Goal: Transaction & Acquisition: Book appointment/travel/reservation

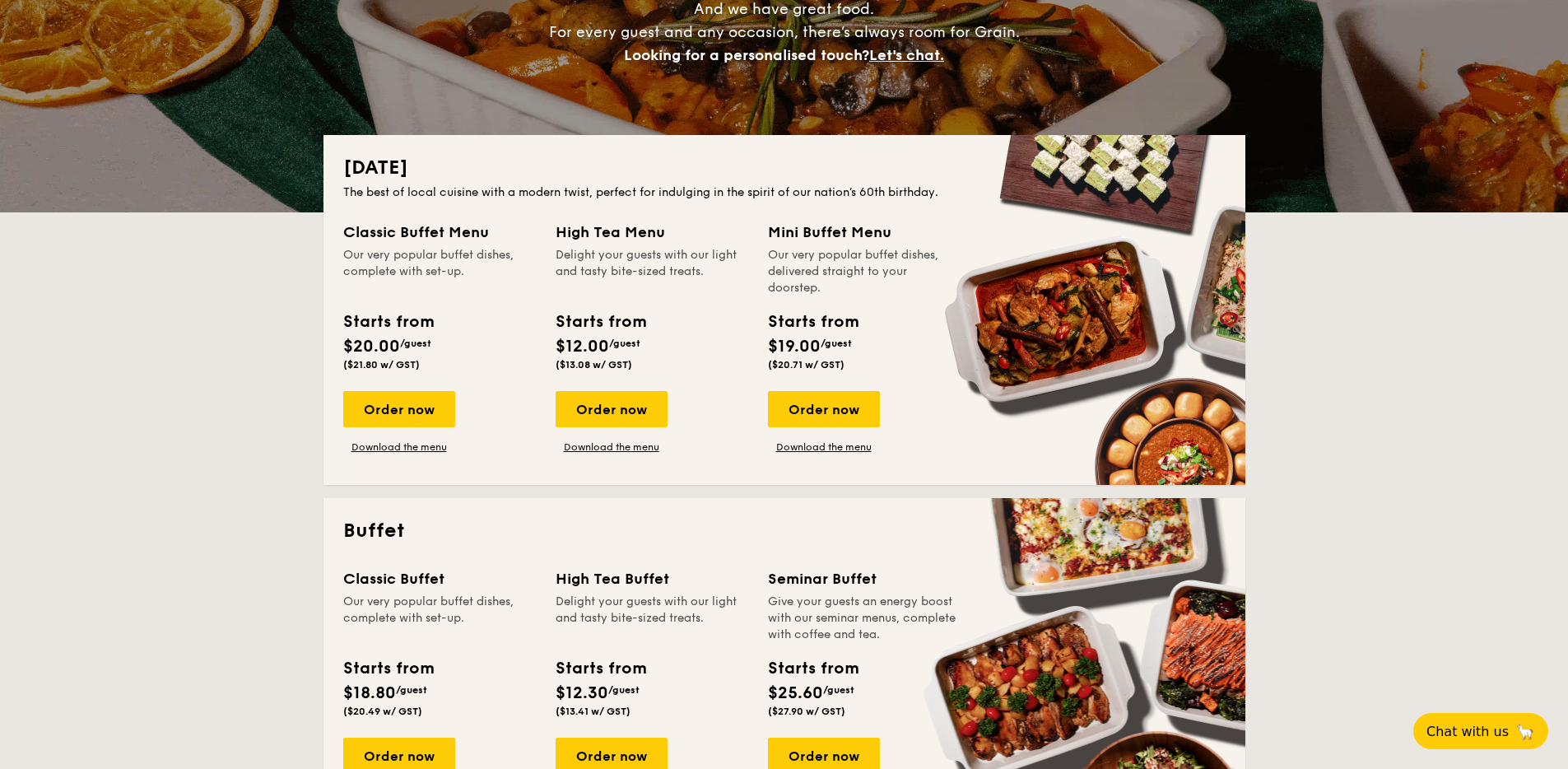
scroll to position [281, 0]
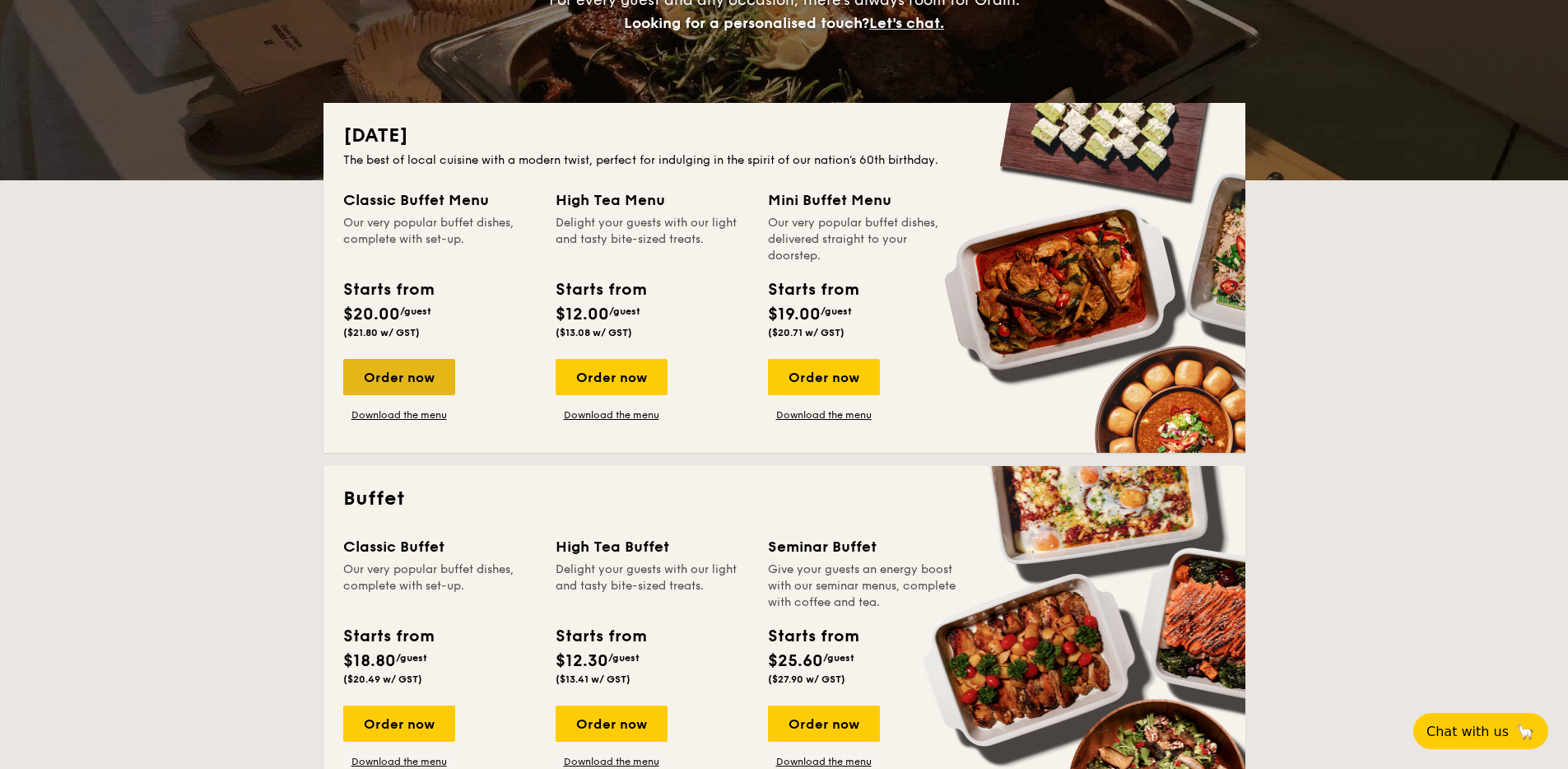
click at [355, 365] on div "Order now" at bounding box center [399, 377] width 112 height 36
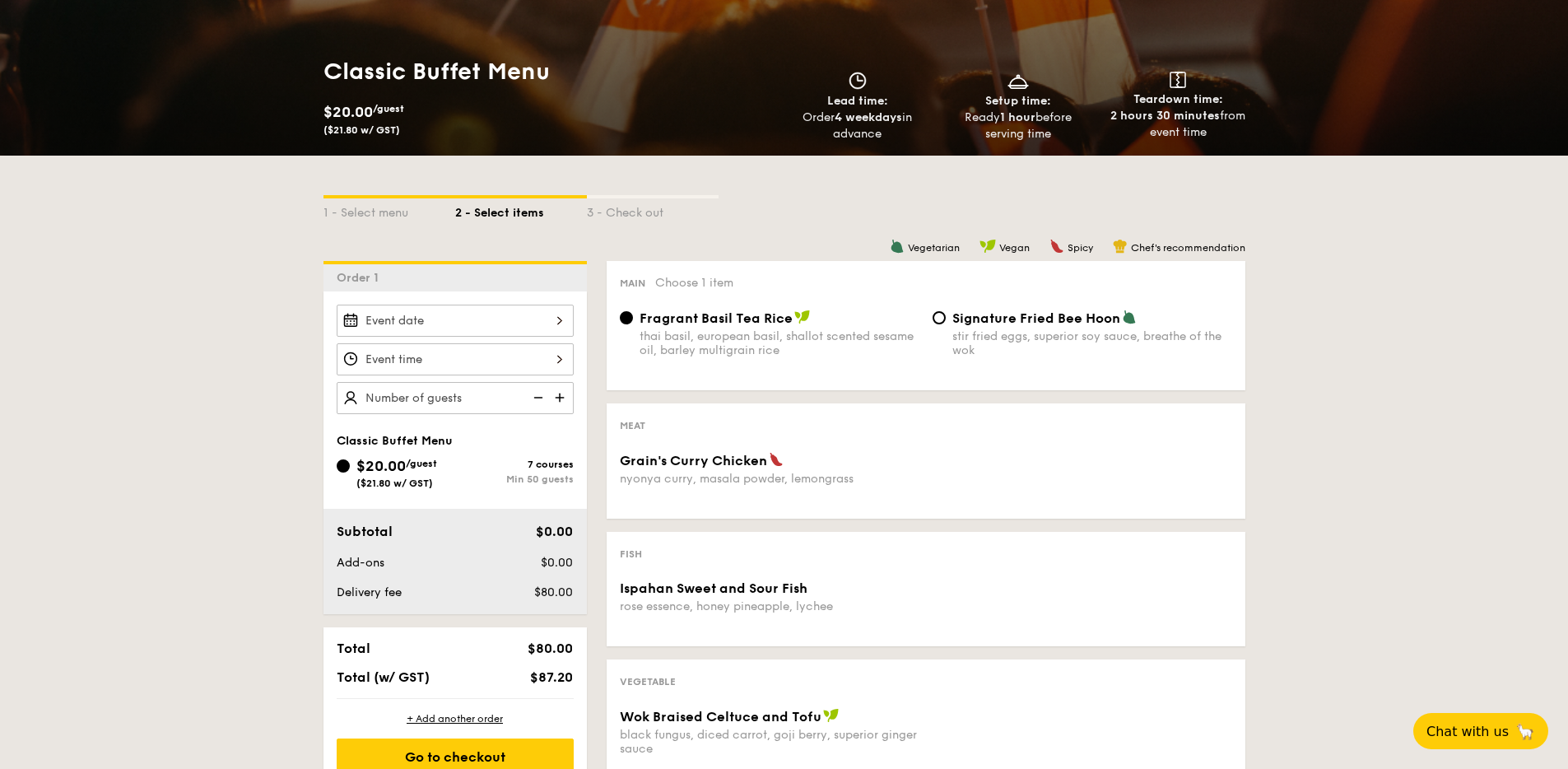
scroll to position [200, 0]
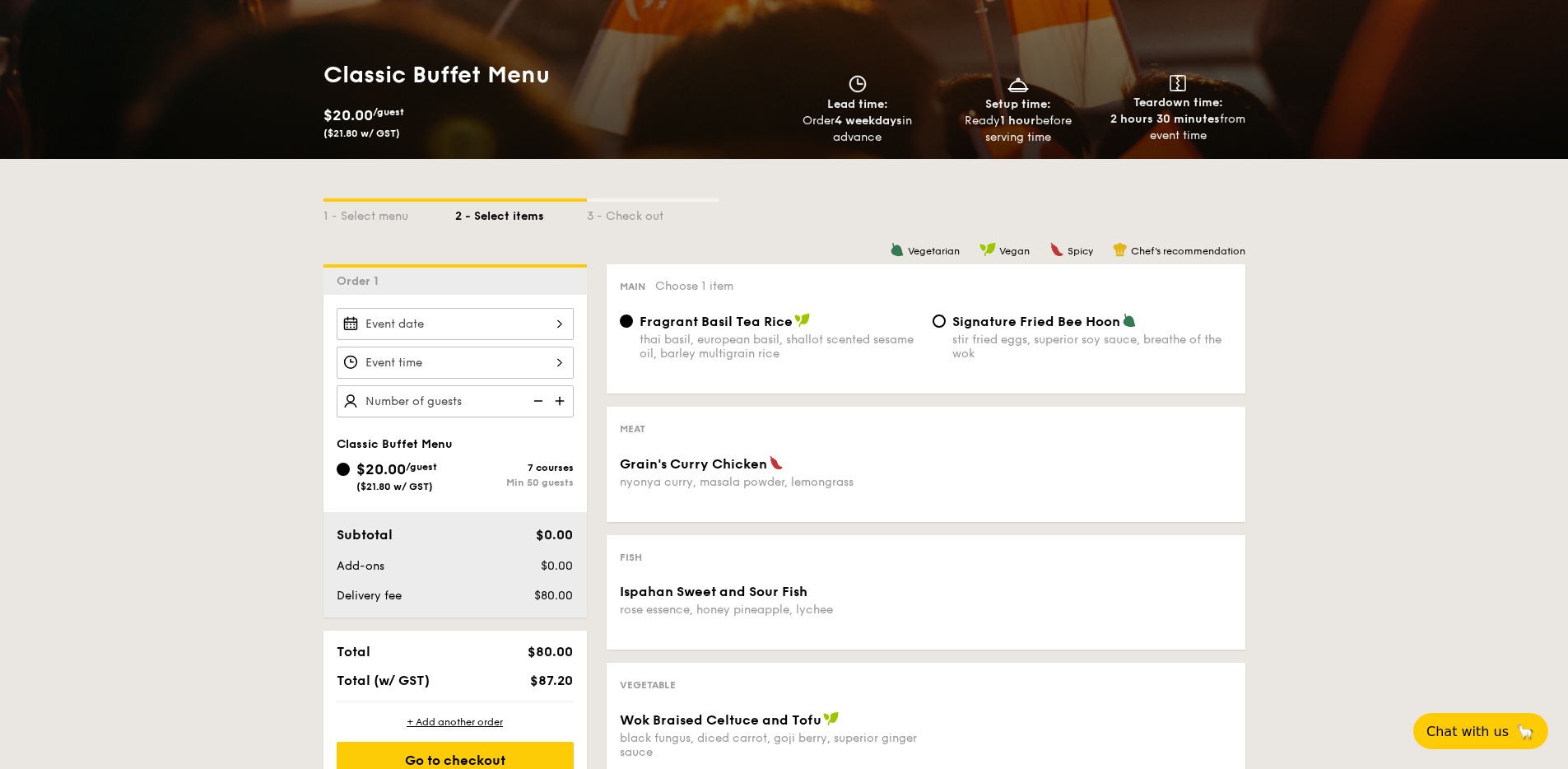
click at [556, 397] on img at bounding box center [561, 401] width 25 height 31
type input "50 guests"
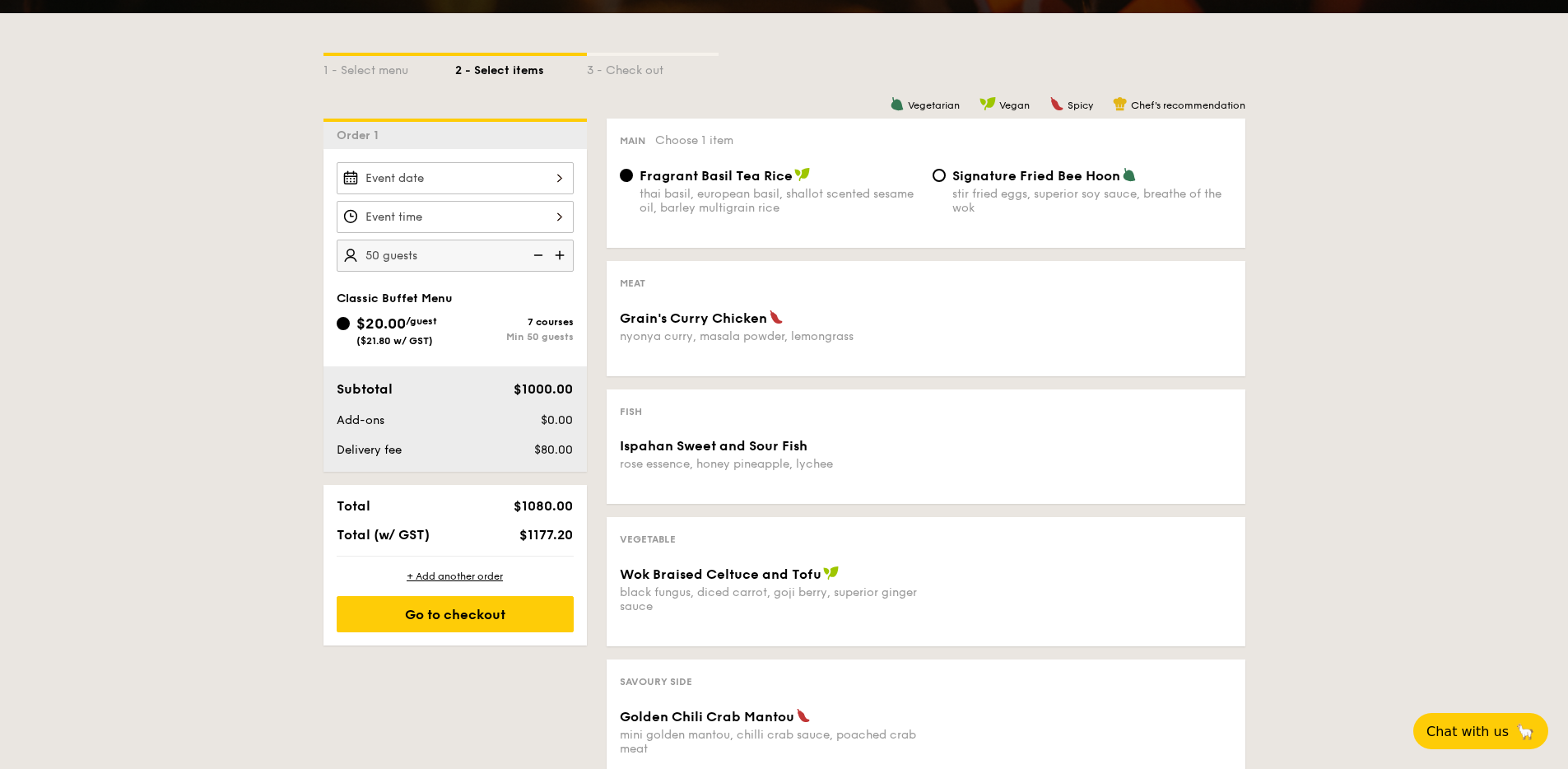
scroll to position [423, 0]
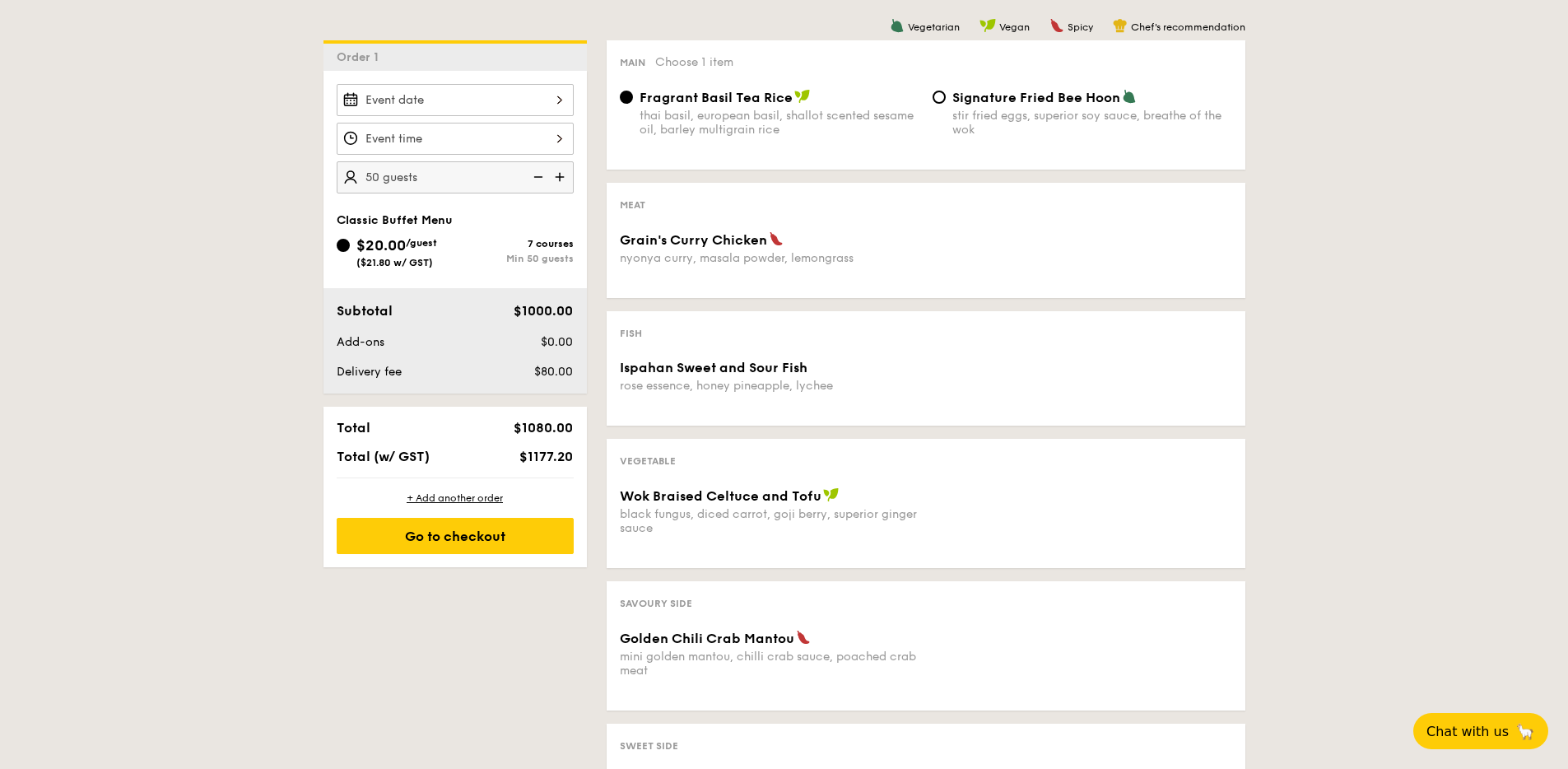
click at [757, 247] on span "Grain's Curry Chicken" at bounding box center [694, 239] width 148 height 16
click at [723, 108] on div "Fragrant Basil Tea Rice thai basil, european basil, shallot scented sesame oil,…" at bounding box center [780, 113] width 280 height 48
click at [633, 104] on input "Fragrant Basil Tea Rice thai basil, european basil, shallot scented sesame oil,…" at bounding box center [627, 97] width 13 height 13
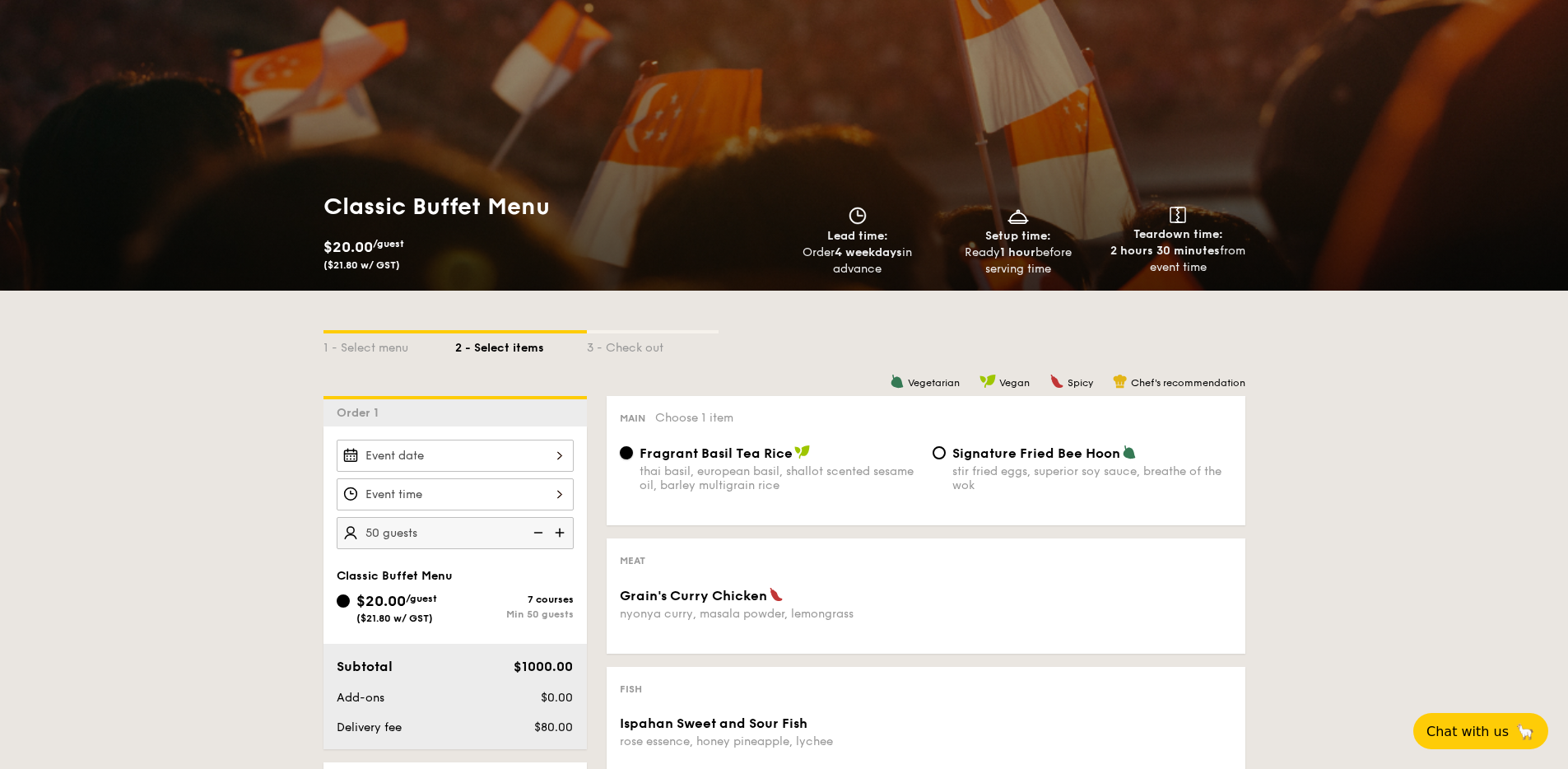
scroll to position [81, 0]
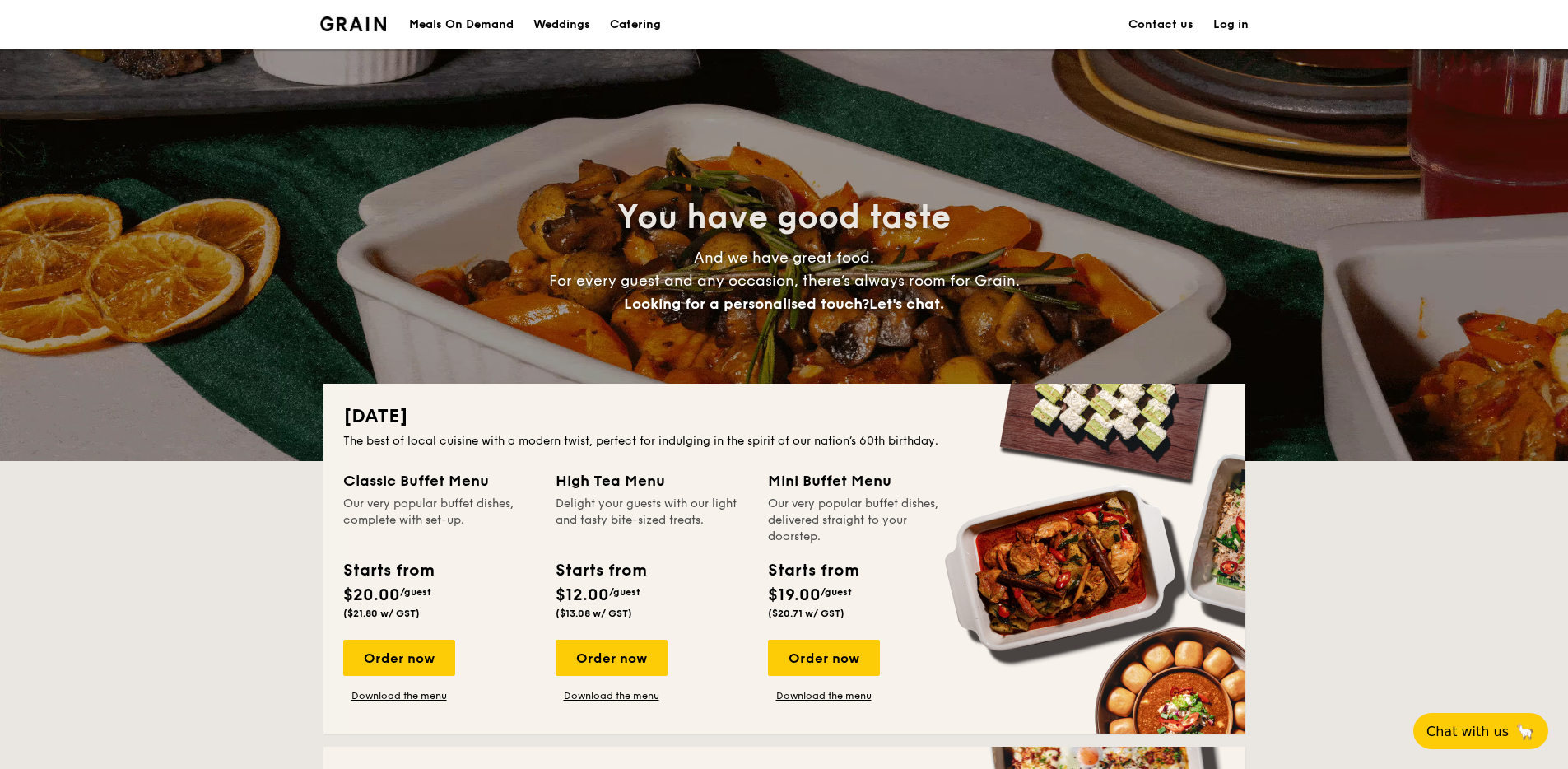
click at [544, 33] on div "Weddings" at bounding box center [561, 25] width 57 height 50
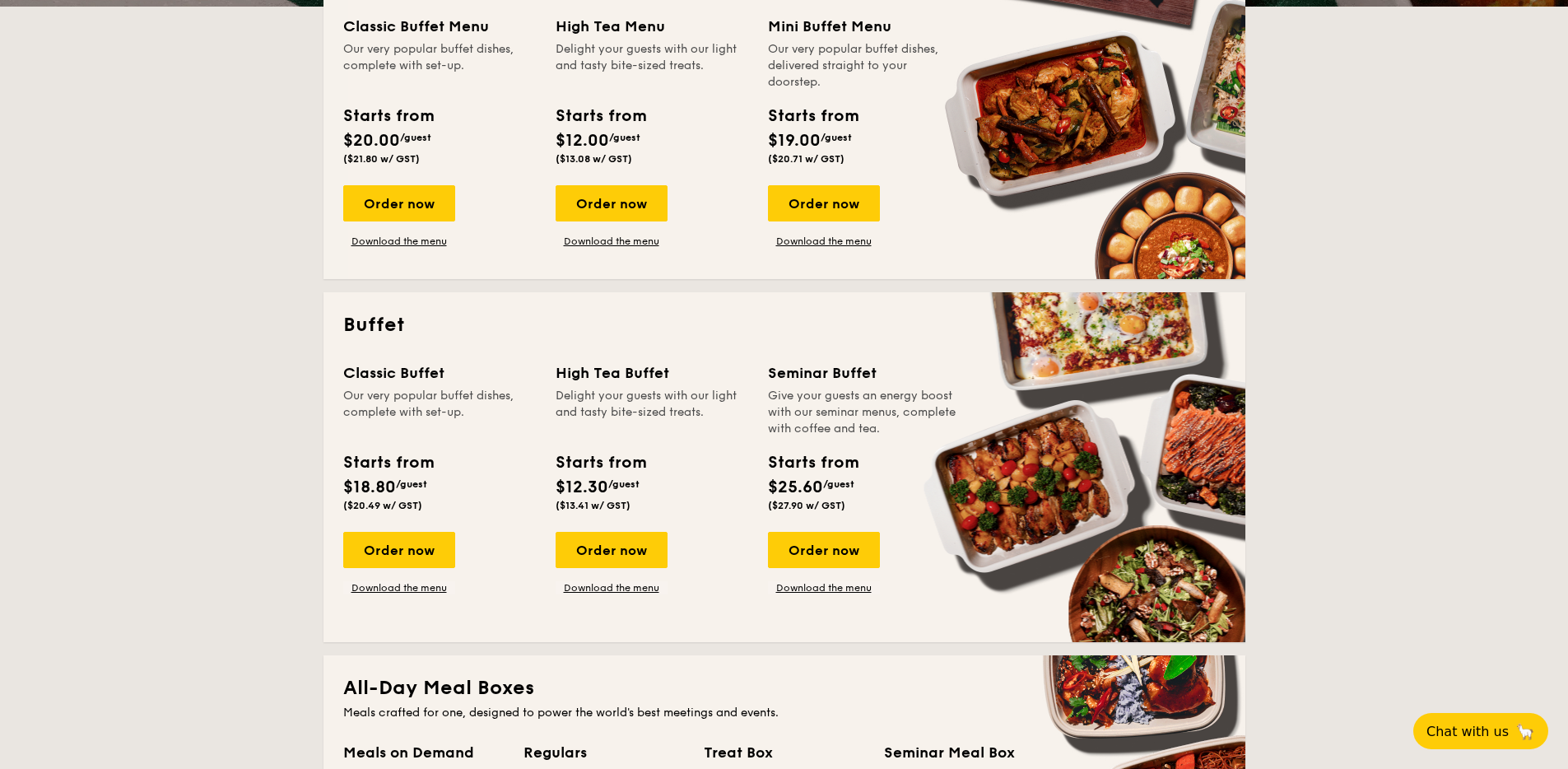
scroll to position [686, 0]
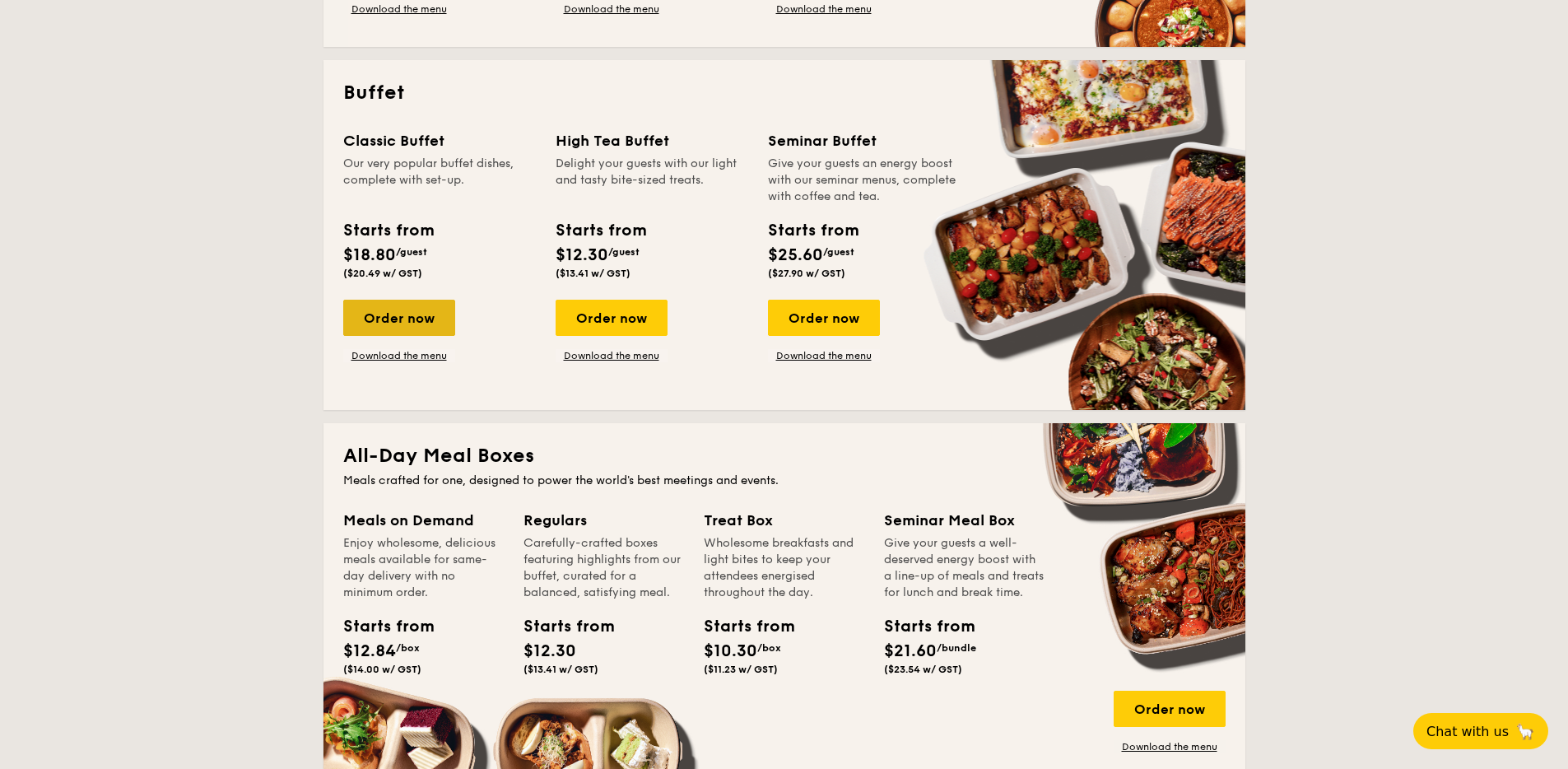
click at [409, 317] on div "Order now" at bounding box center [399, 317] width 112 height 36
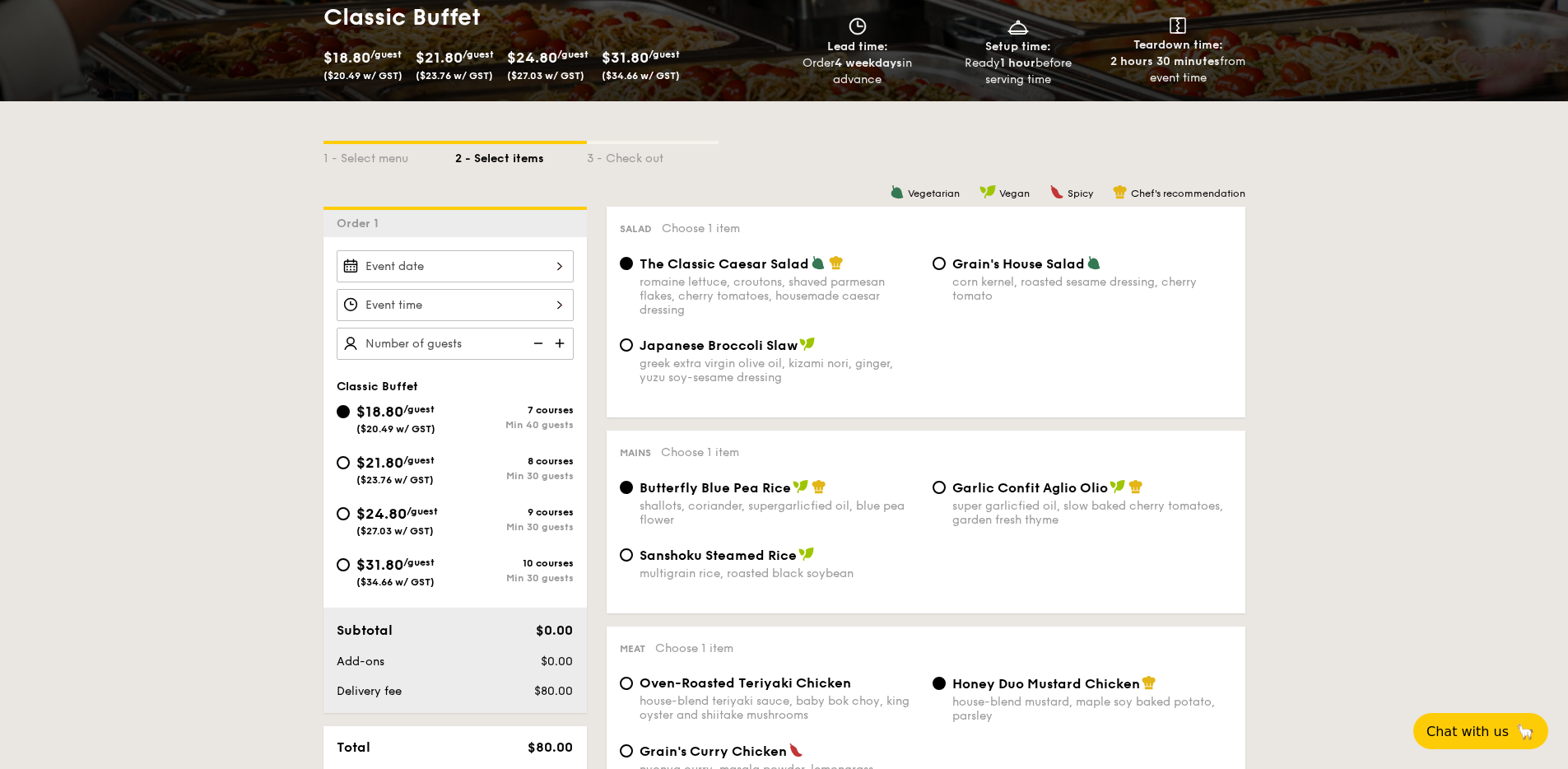
scroll to position [259, 0]
click at [556, 346] on img at bounding box center [561, 342] width 25 height 31
type input "40 guests"
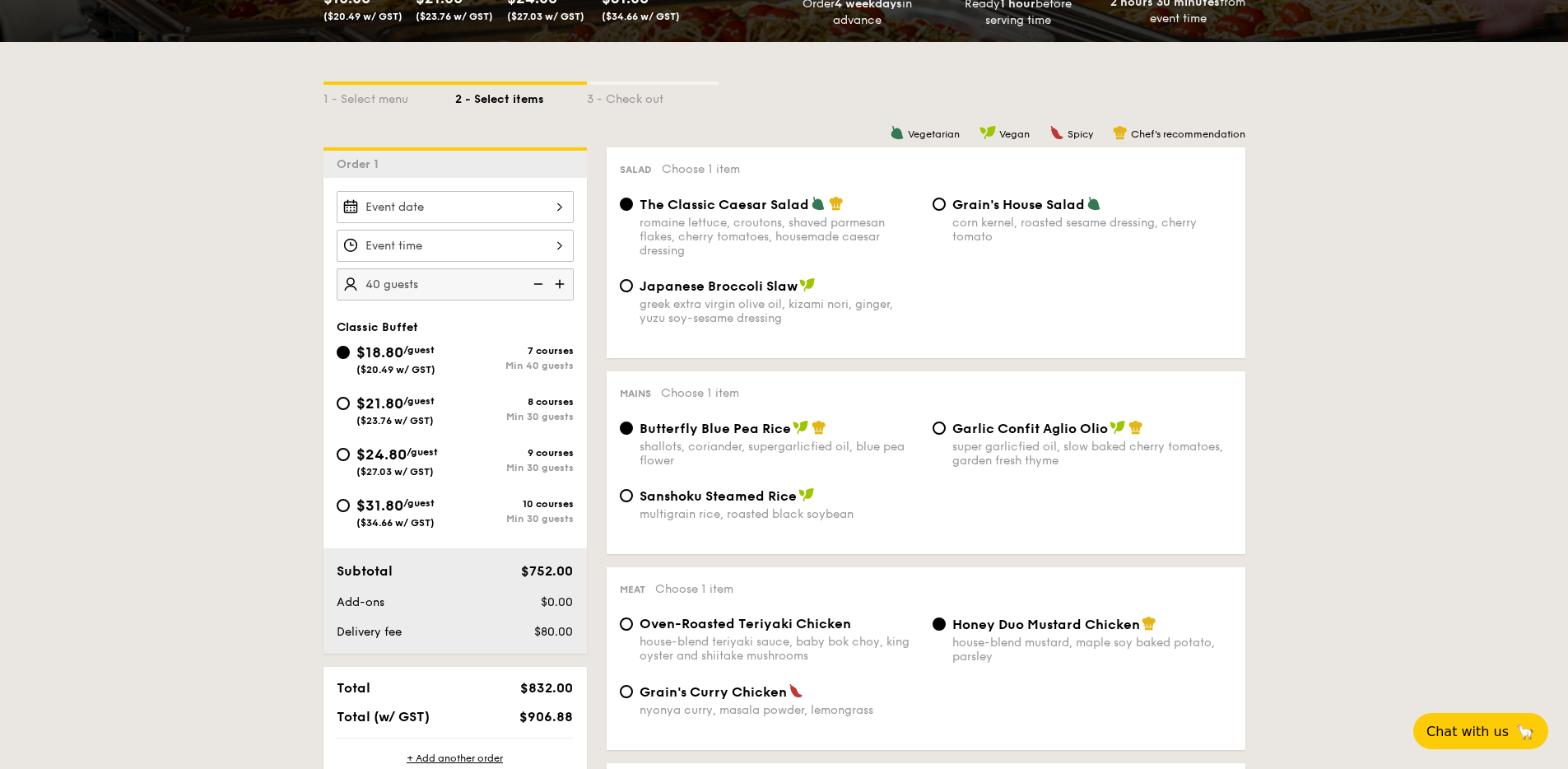
scroll to position [325, 0]
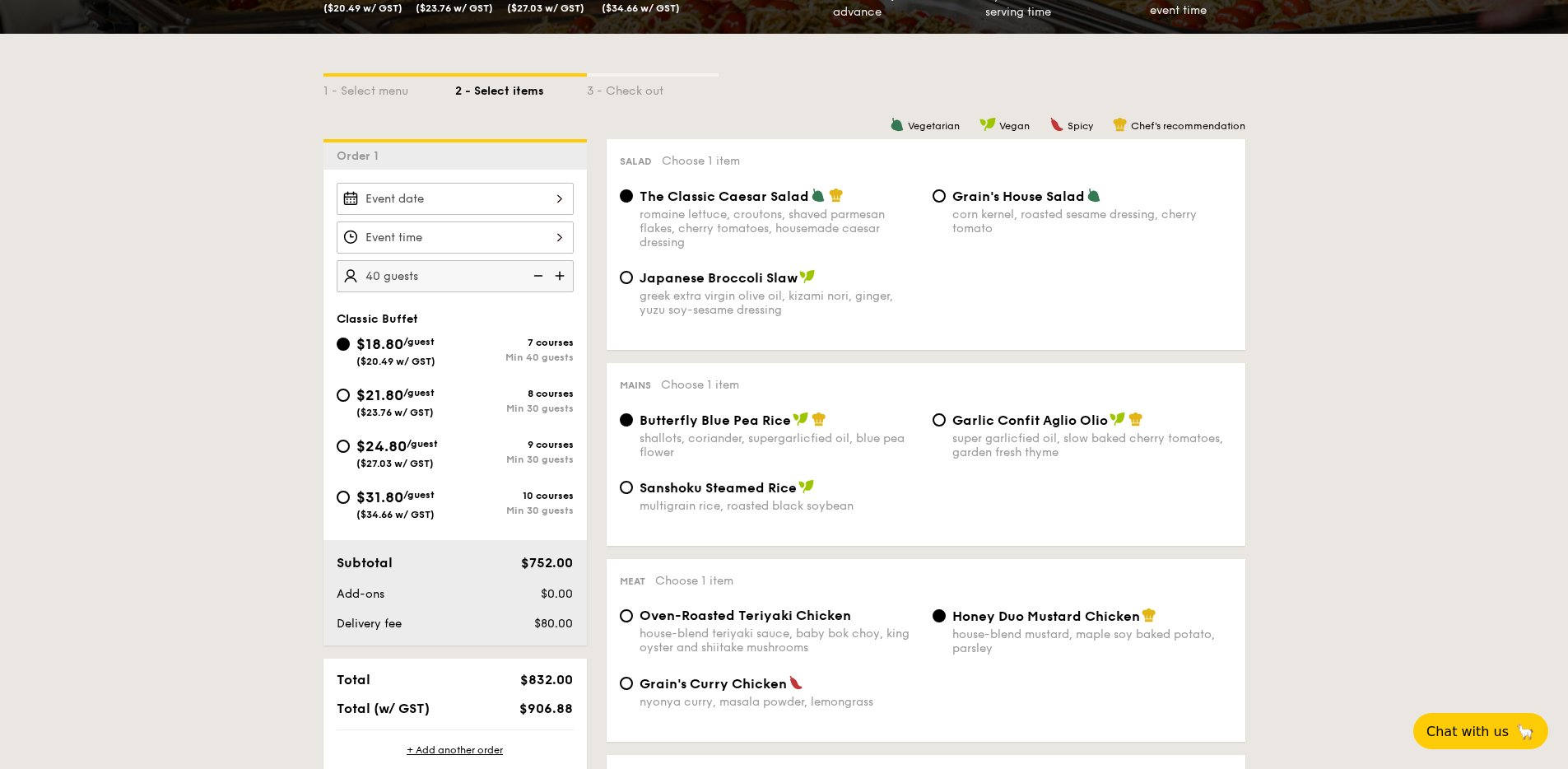
click at [414, 409] on span "($23.76 w/ GST)" at bounding box center [394, 413] width 77 height 12
click at [350, 402] on input "$21.80 /guest ($23.76 w/ GST) 8 courses Min 30 guests" at bounding box center [343, 395] width 13 height 13
radio input "true"
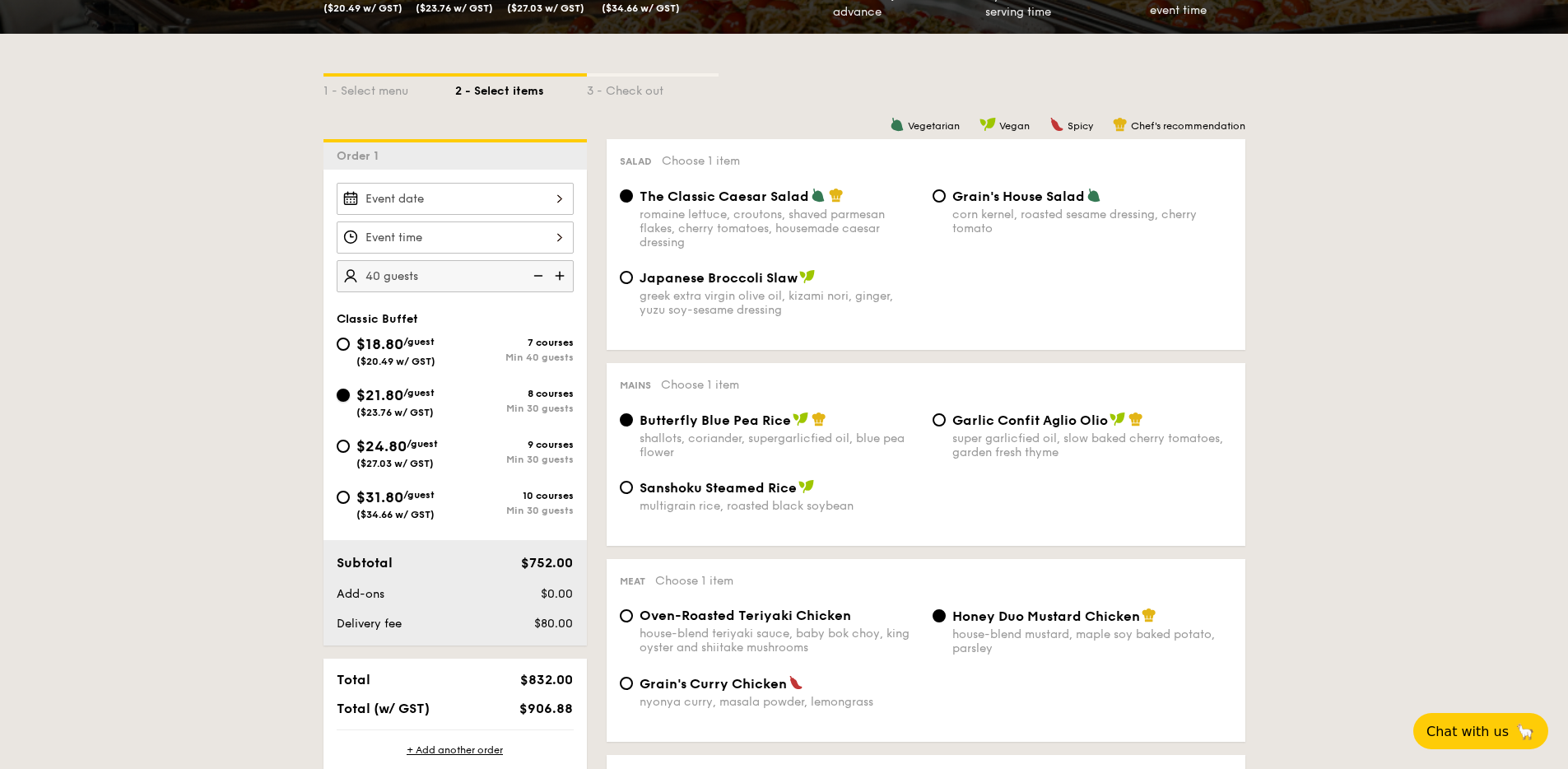
radio input "true"
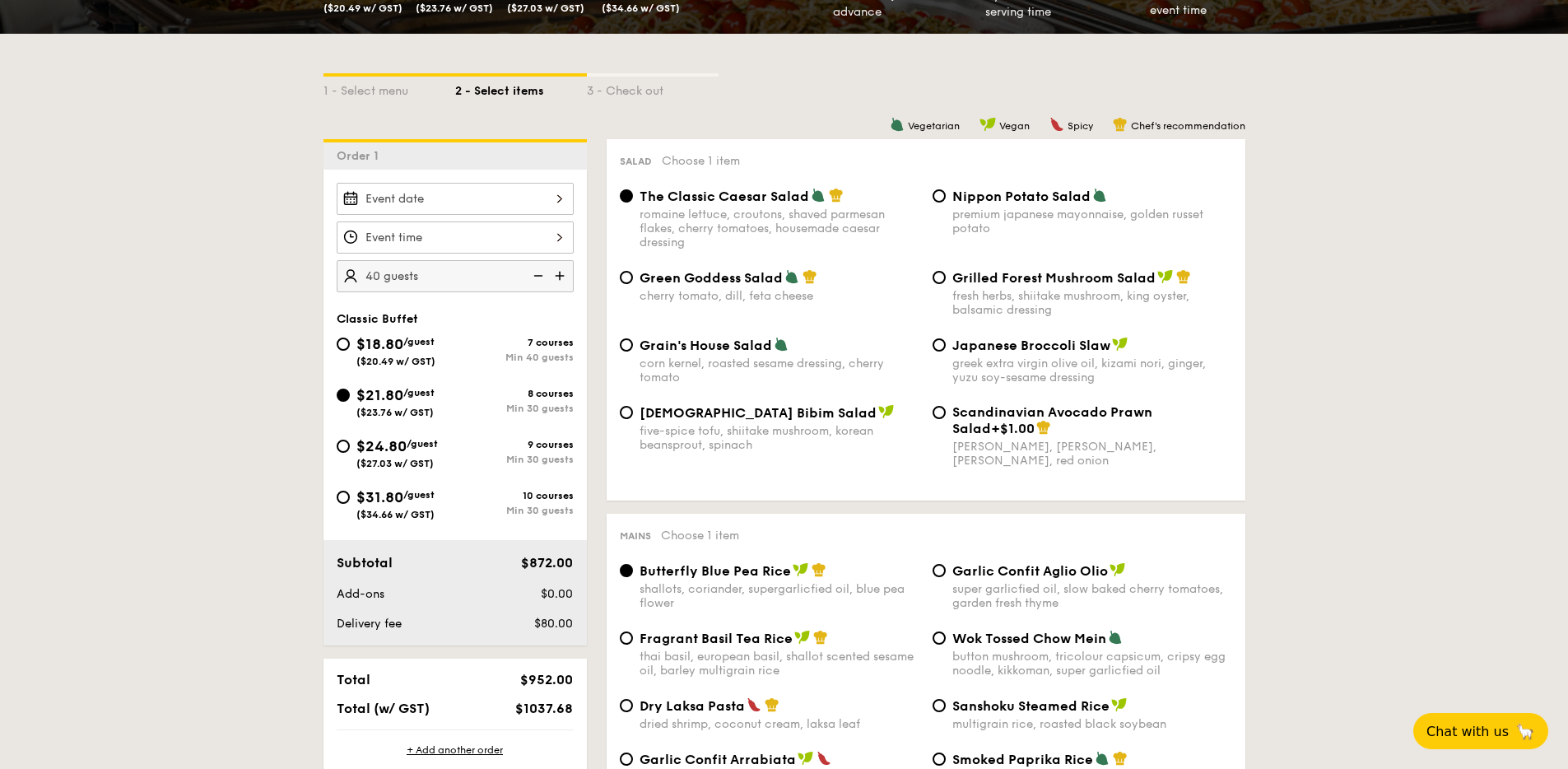
click at [539, 280] on img at bounding box center [537, 276] width 25 height 31
type input "30 guests"
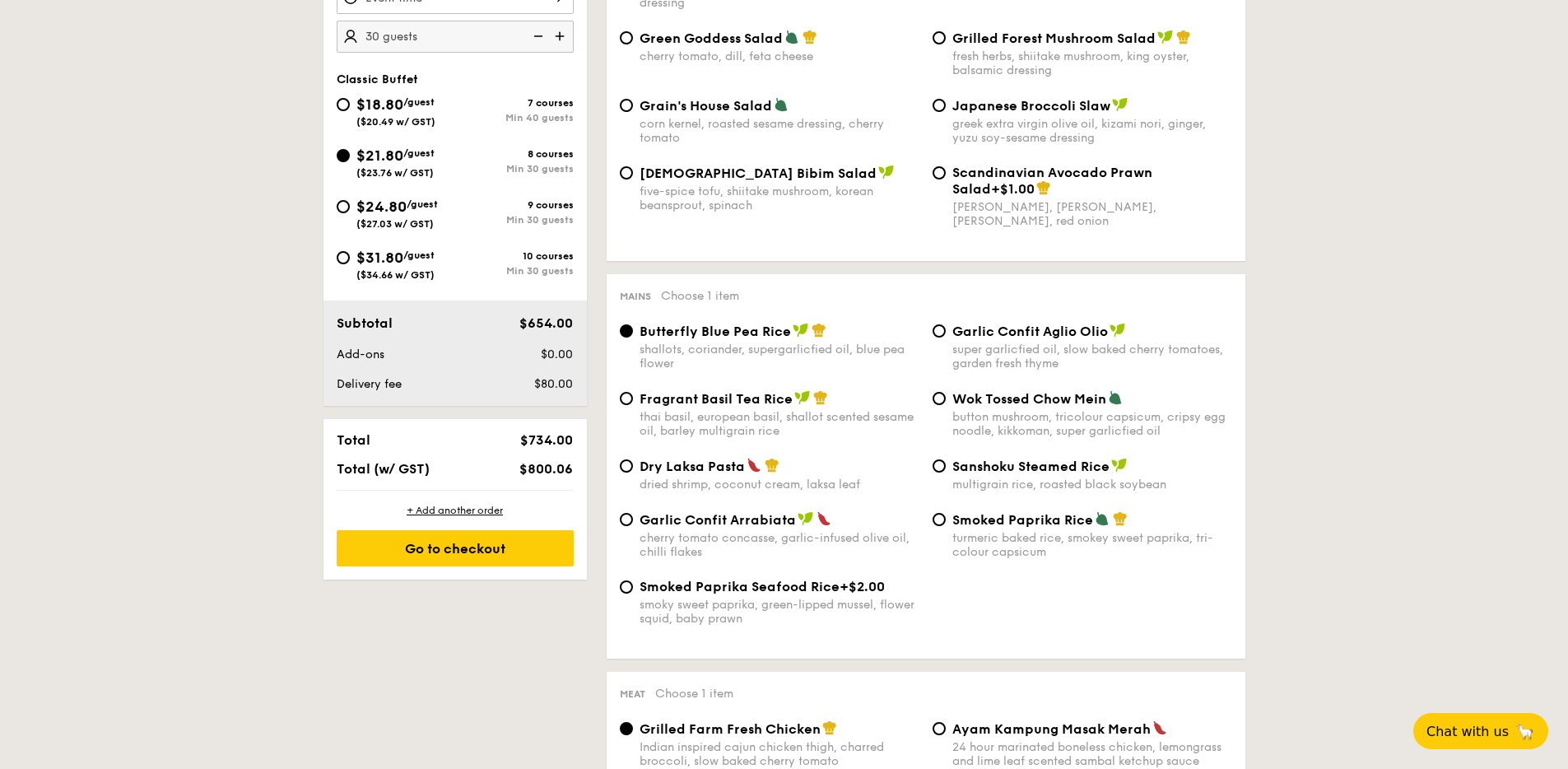
scroll to position [595, 0]
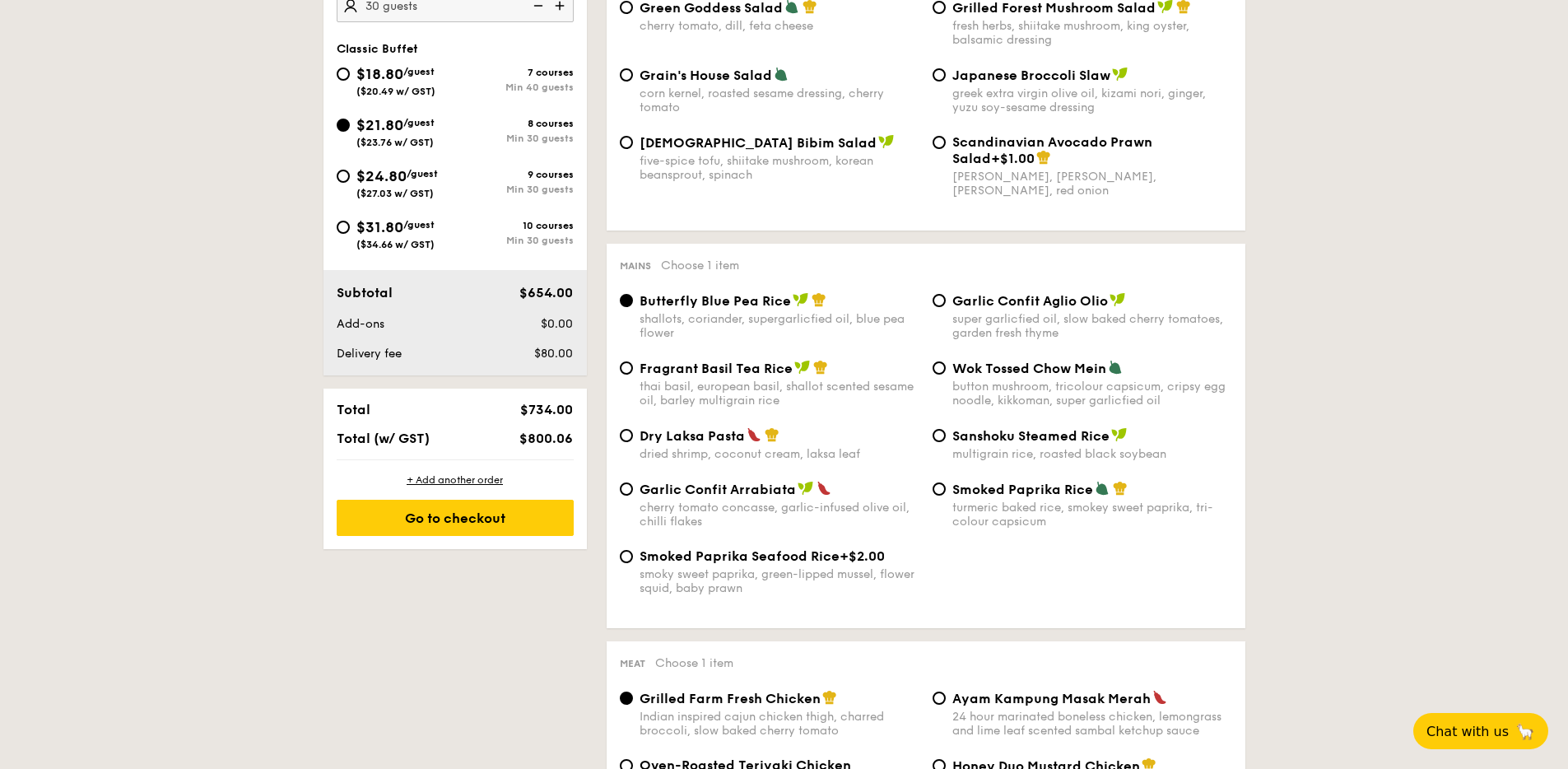
click at [636, 443] on div "Dry Laksa Pasta dried shrimp, coconut cream, laksa leaf" at bounding box center [769, 443] width 312 height 34
click at [629, 442] on input "Dry Laksa Pasta dried shrimp, coconut cream, laksa leaf" at bounding box center [627, 435] width 13 height 13
radio input "true"
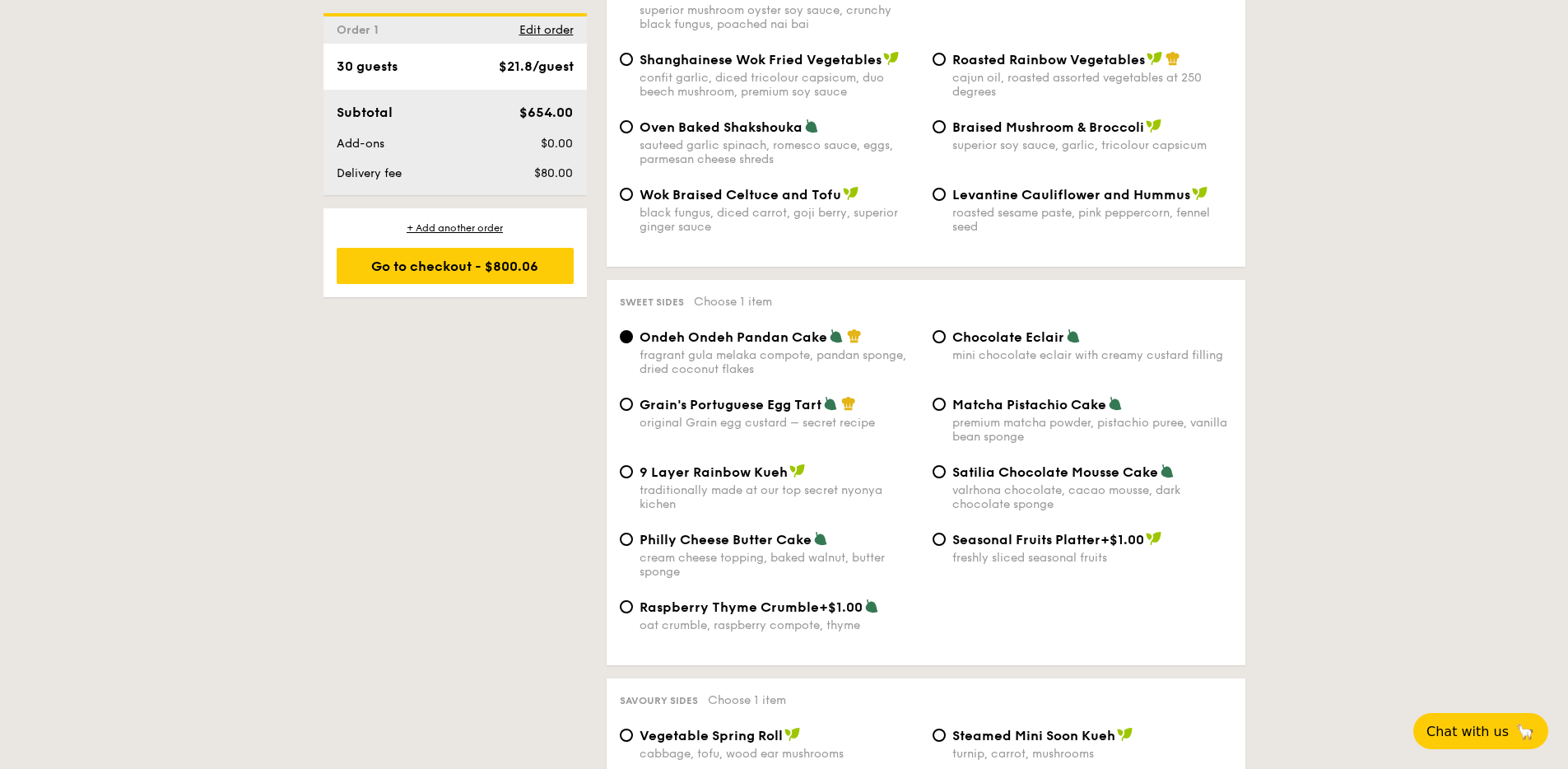
scroll to position [2198, 0]
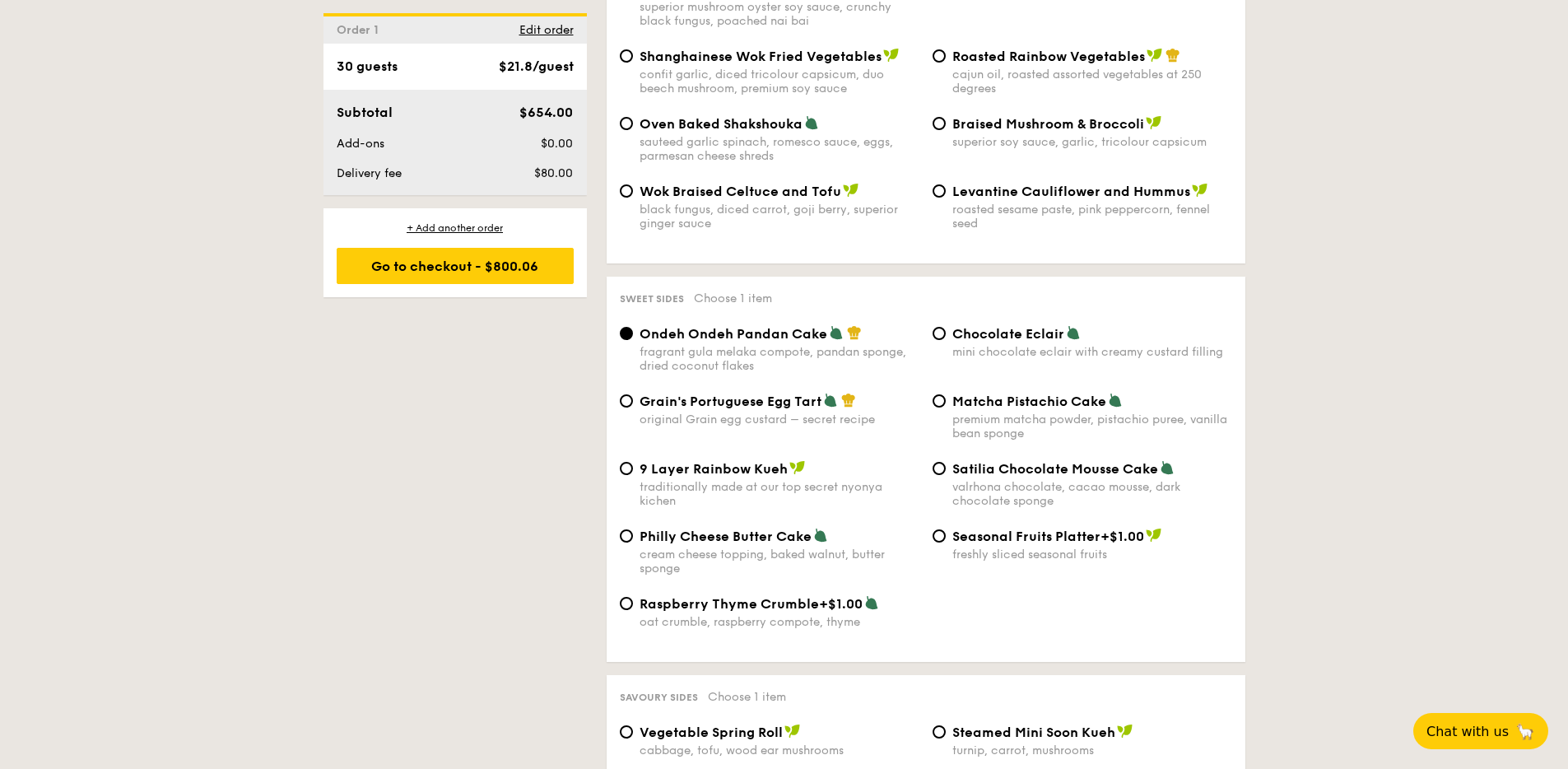
click at [646, 409] on span "Grain's Portuguese Egg Tart" at bounding box center [730, 401] width 181 height 16
click at [633, 408] on input "Grain's Portuguese Egg Tart original Grain egg custard – secret recipe" at bounding box center [627, 401] width 13 height 13
radio input "true"
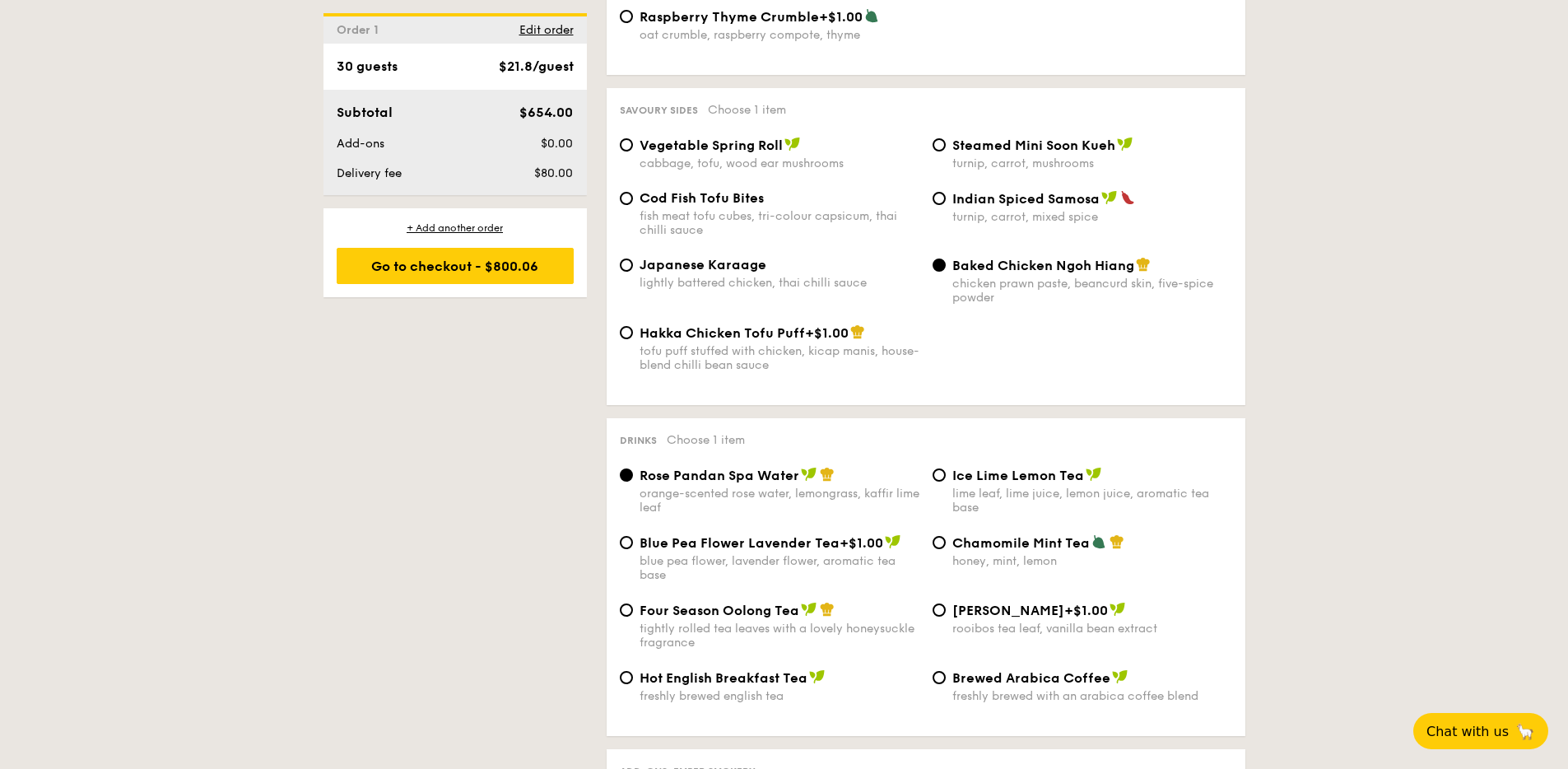
scroll to position [2999, 0]
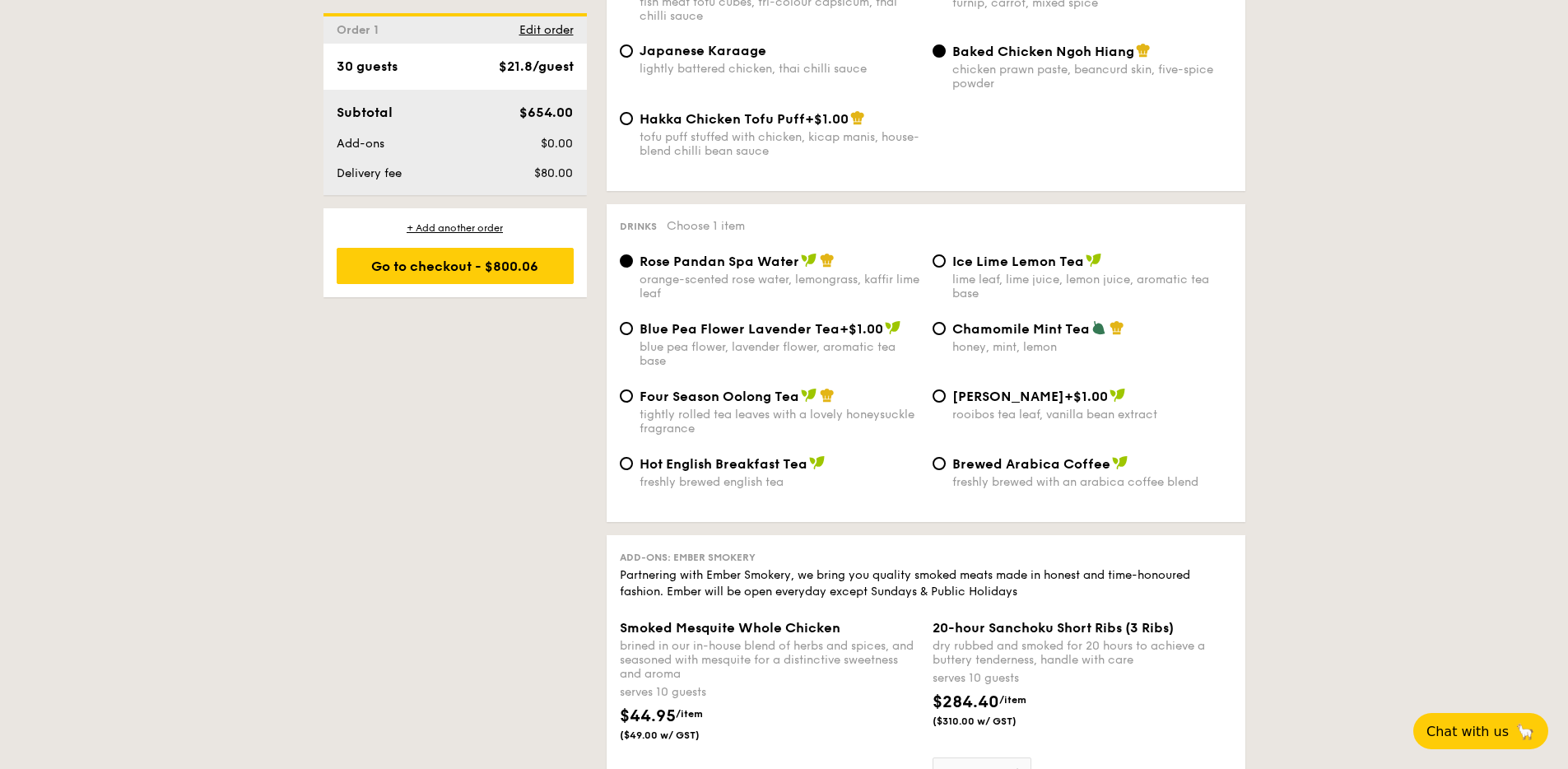
click at [734, 433] on div "Four Season Oolong Tea tightly rolled tea leaves with a lovely honeysuckle frag…" at bounding box center [780, 412] width 280 height 48
click at [633, 403] on input "Four Season Oolong Tea tightly rolled tea leaves with a lovely honeysuckle frag…" at bounding box center [627, 396] width 13 height 13
radio input "true"
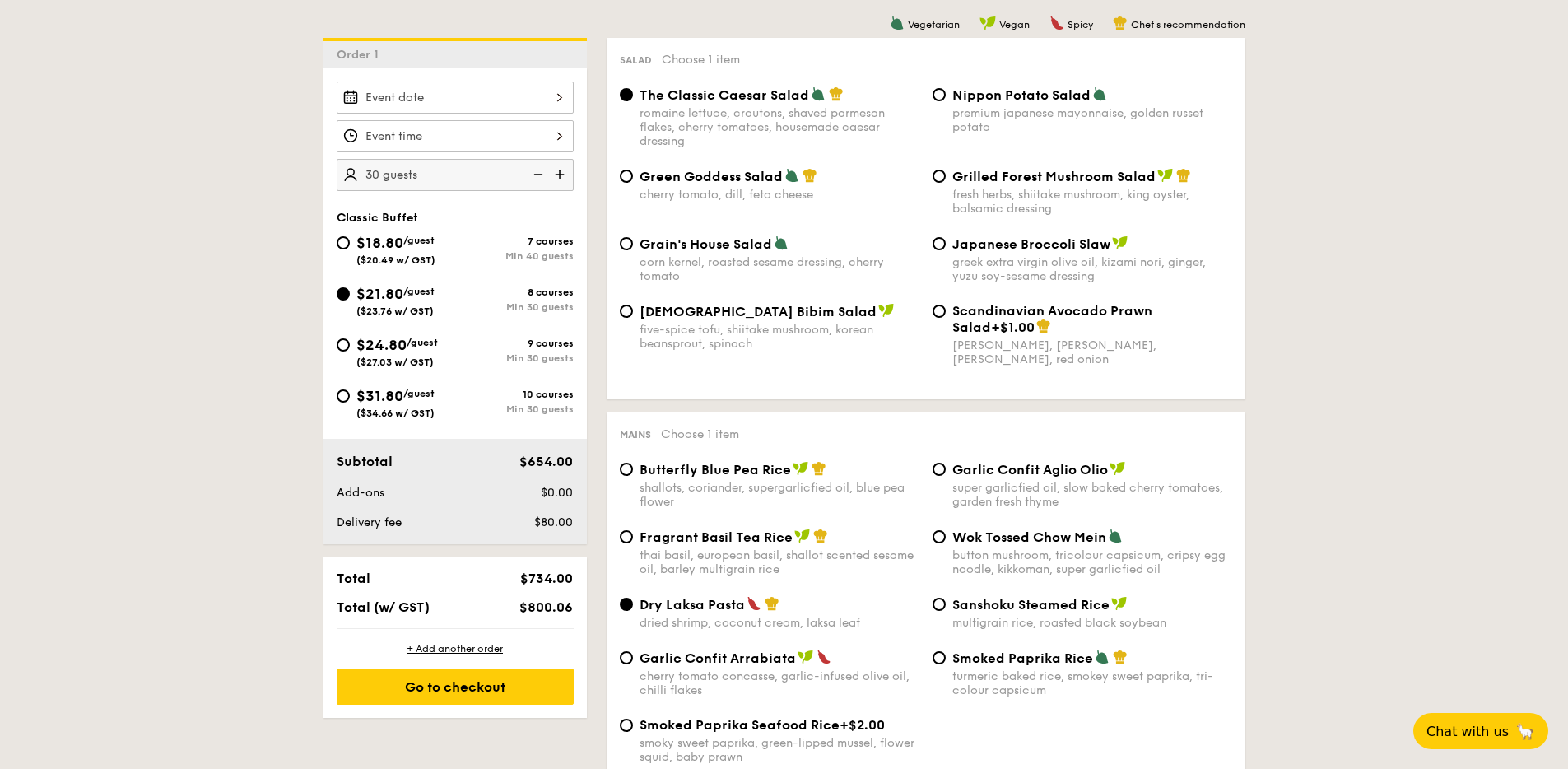
scroll to position [420, 0]
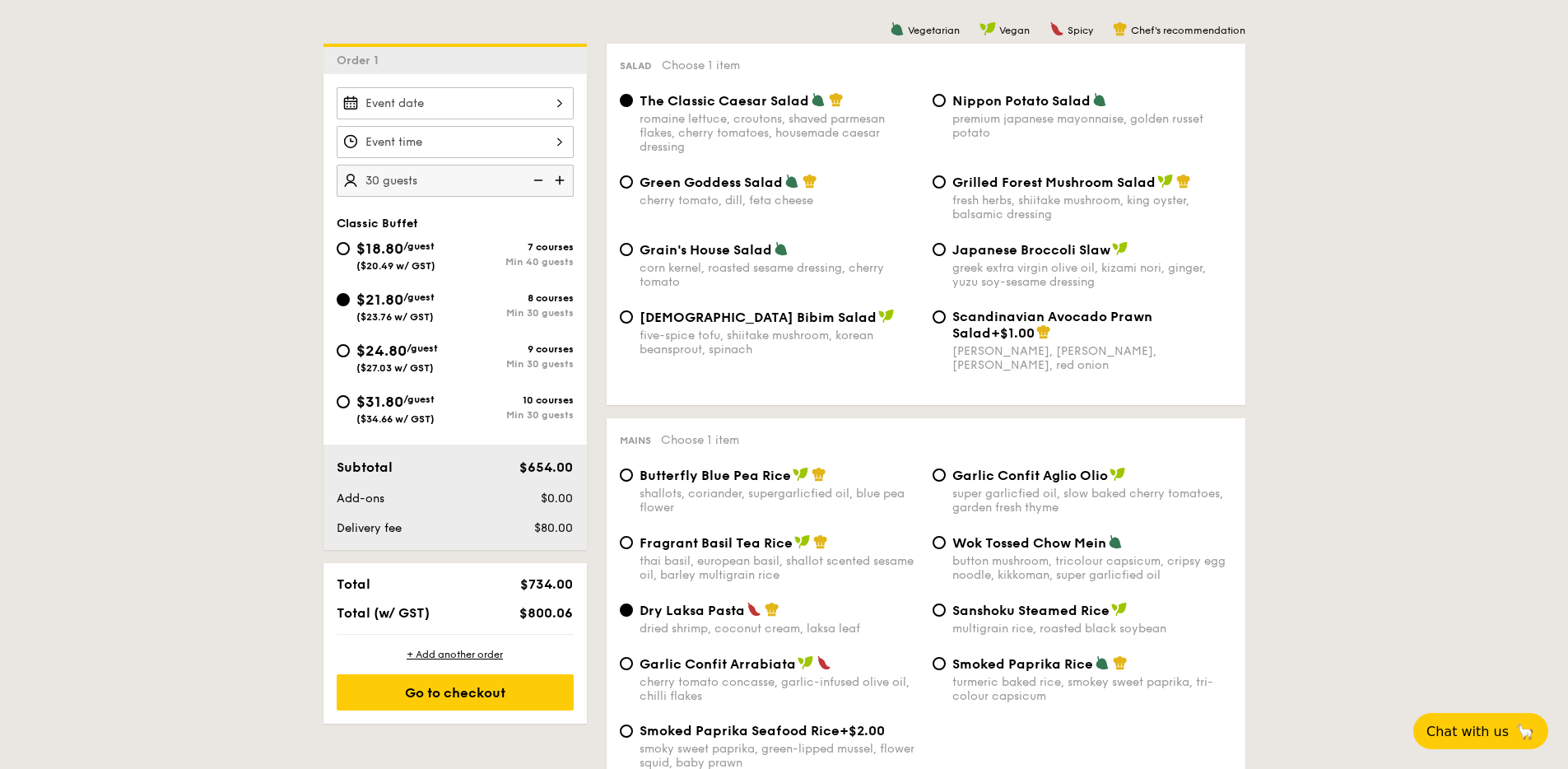
click at [558, 107] on div at bounding box center [455, 103] width 237 height 32
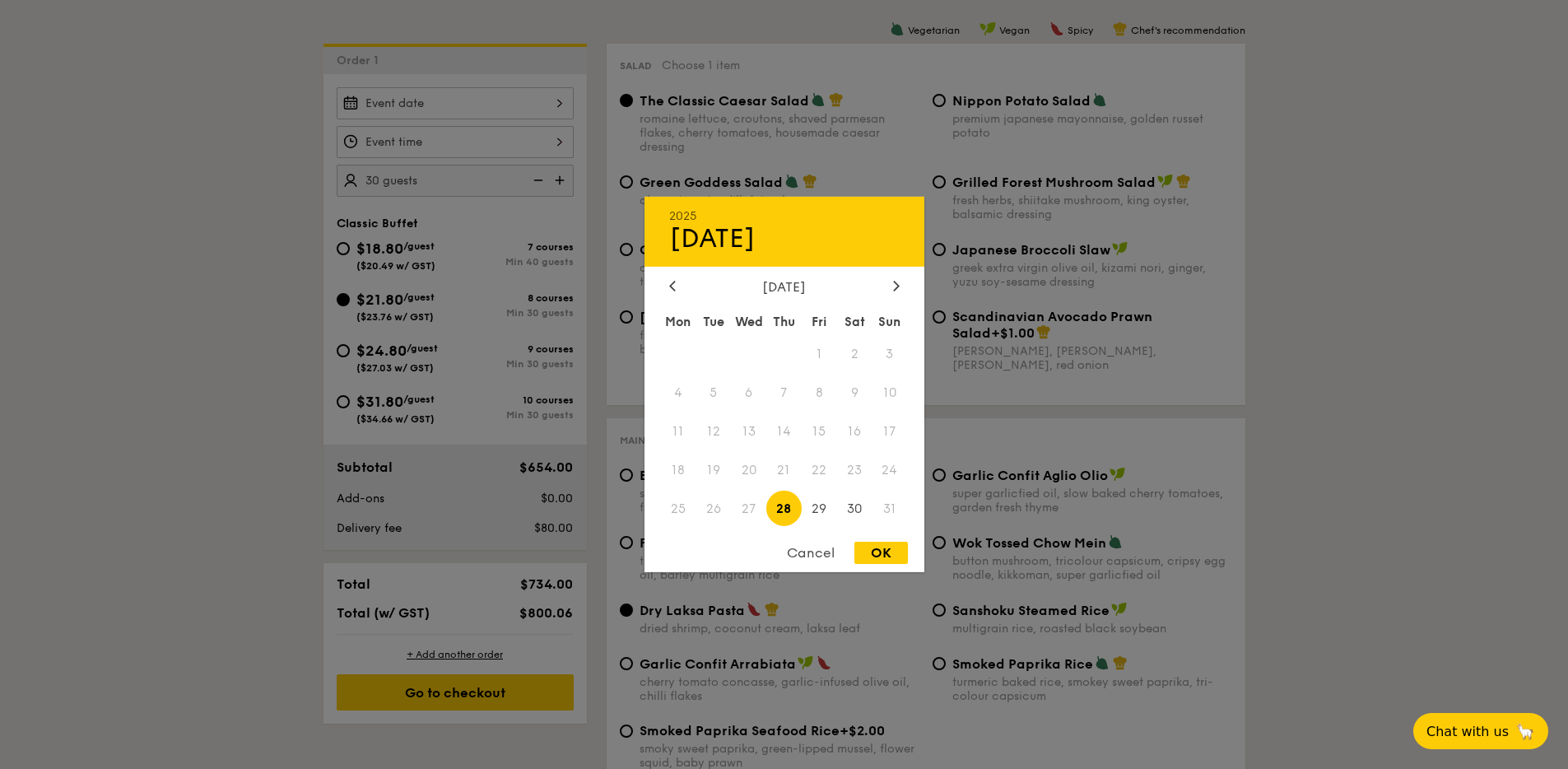
click at [885, 275] on div "2025 Aug [DATE] Tue Wed Thu Fri Sat Sun 1 2 3 4 5 6 7 8 9 10 11 12 13 14 15 16 …" at bounding box center [785, 384] width 280 height 375
click at [901, 279] on div at bounding box center [896, 287] width 15 height 16
click at [859, 438] on span "15" at bounding box center [854, 432] width 36 height 36
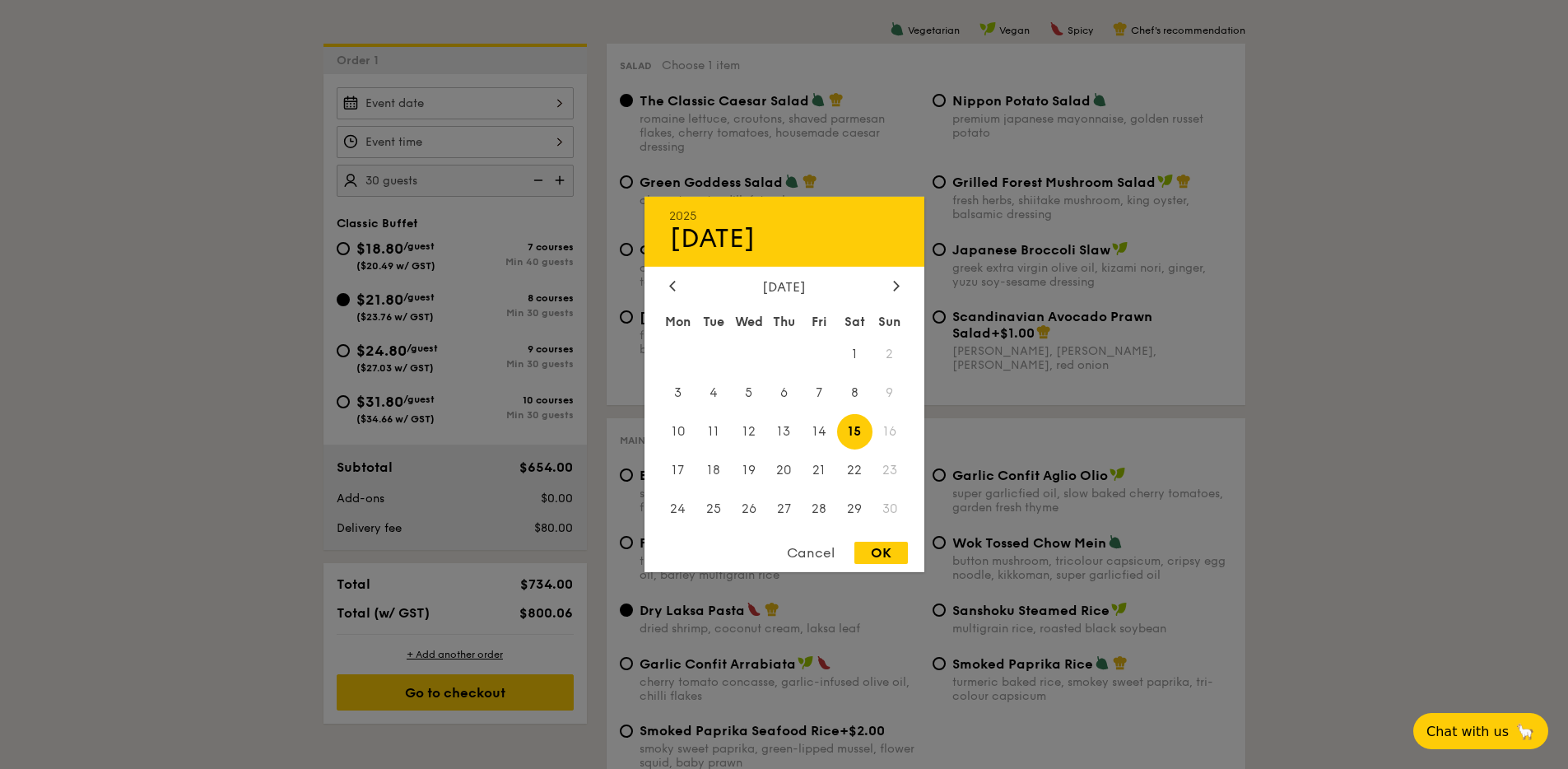
click at [895, 554] on div "OK" at bounding box center [881, 552] width 54 height 22
type input "[DATE]"
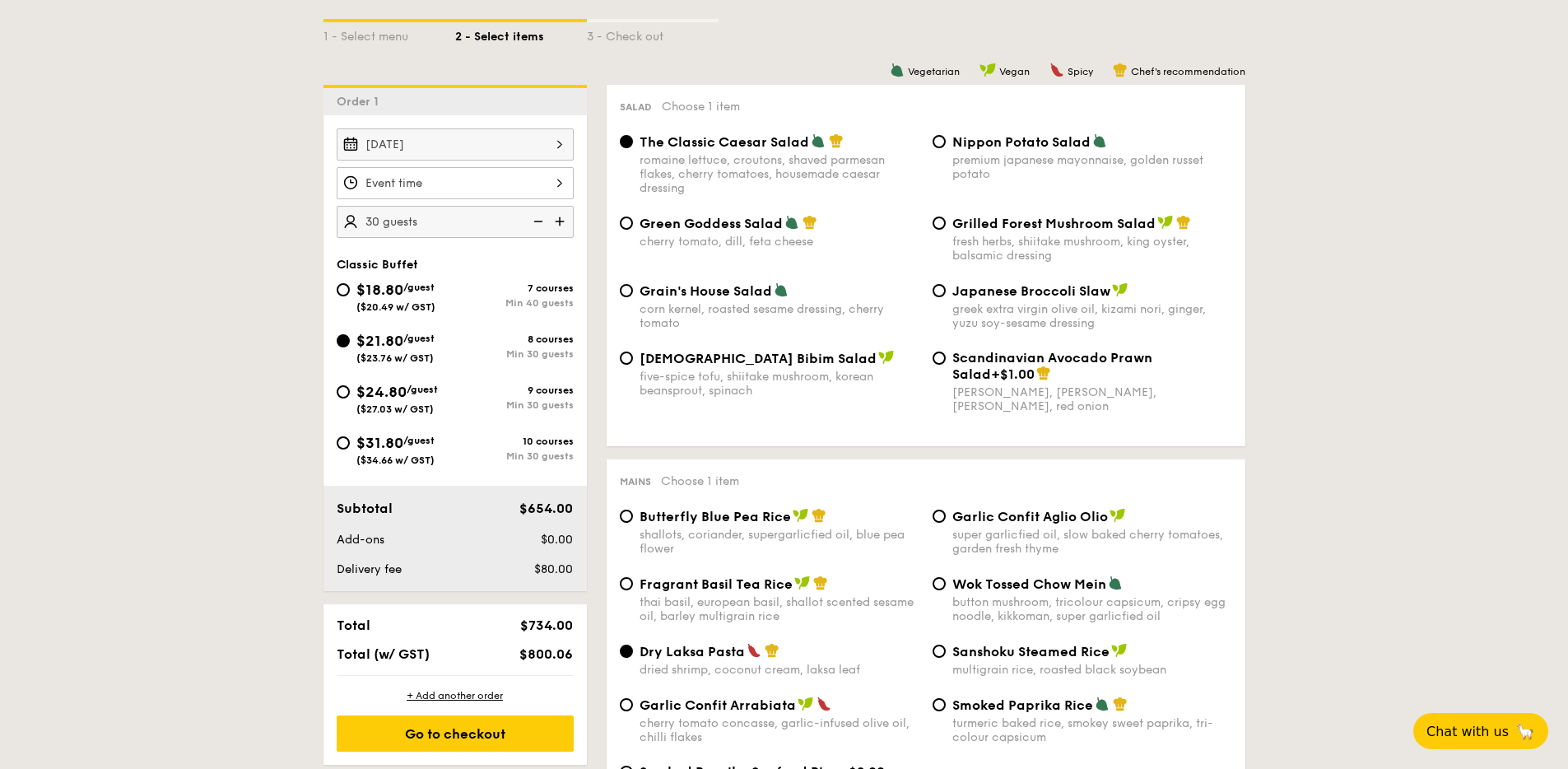
scroll to position [383, 0]
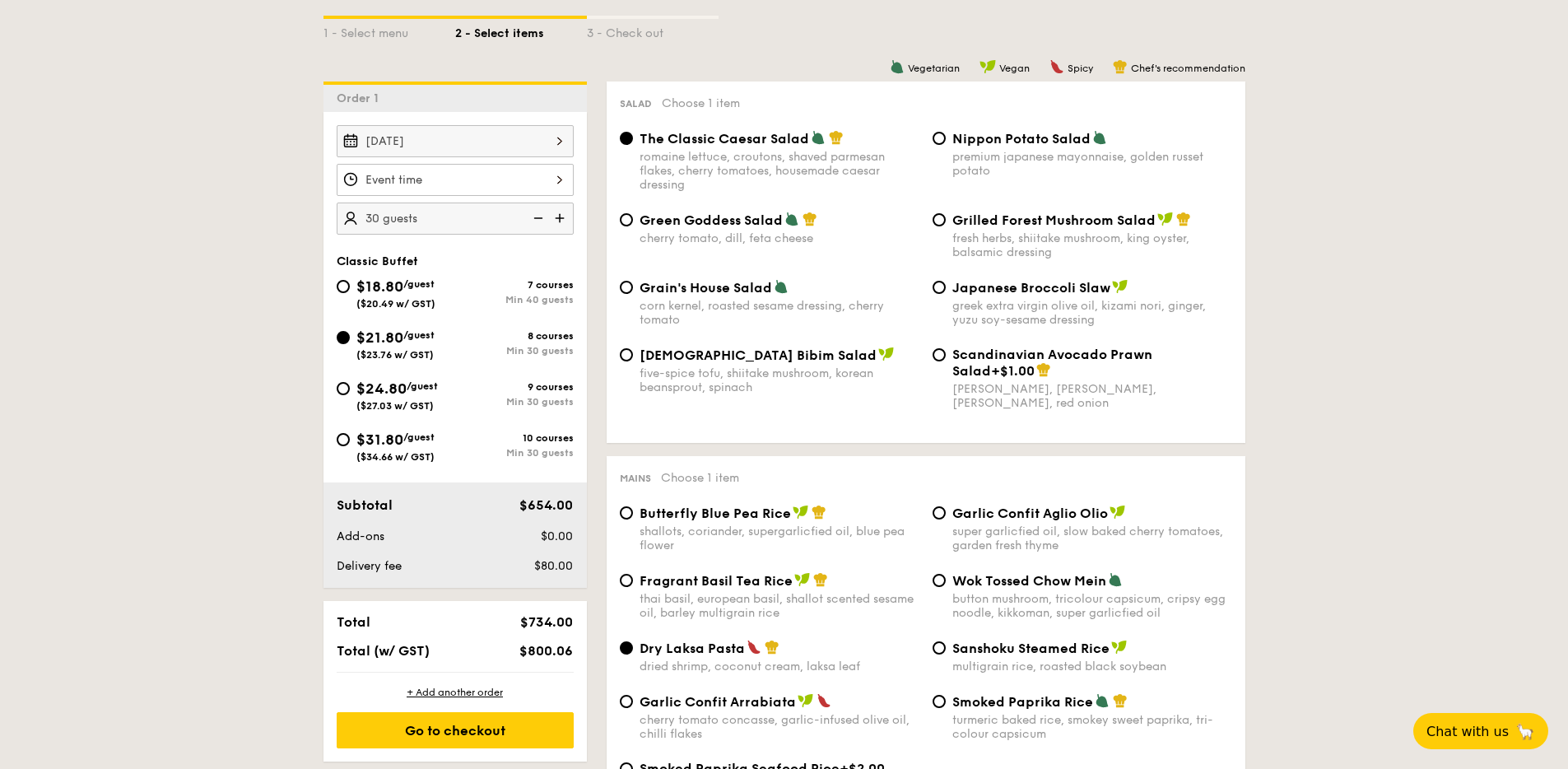
click at [389, 293] on span "$18.80" at bounding box center [380, 287] width 47 height 18
click at [350, 293] on input "$18.80 /guest ($20.49 w/ GST) 7 courses Min 40 guests" at bounding box center [343, 287] width 13 height 13
radio input "true"
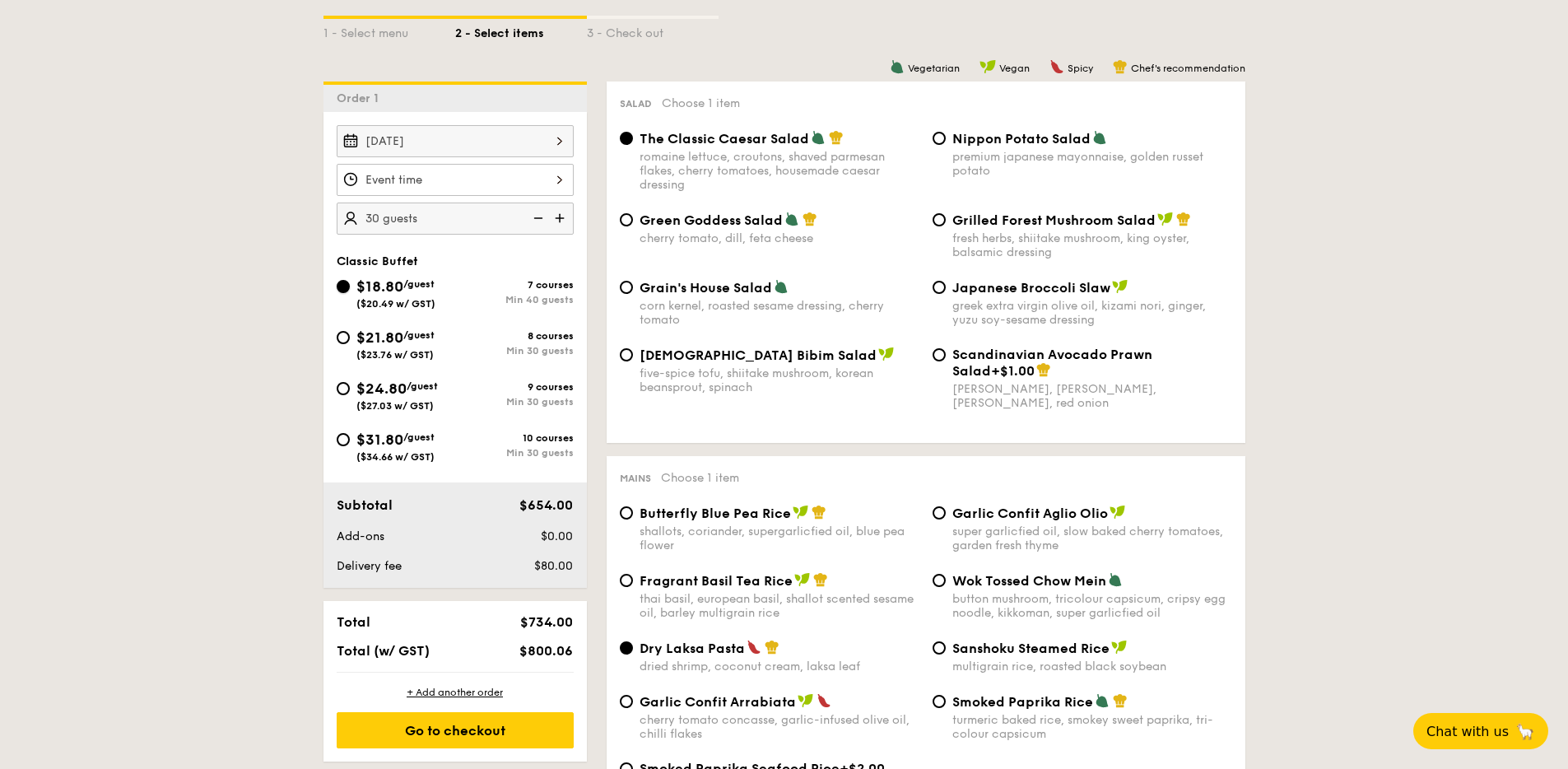
radio input "true"
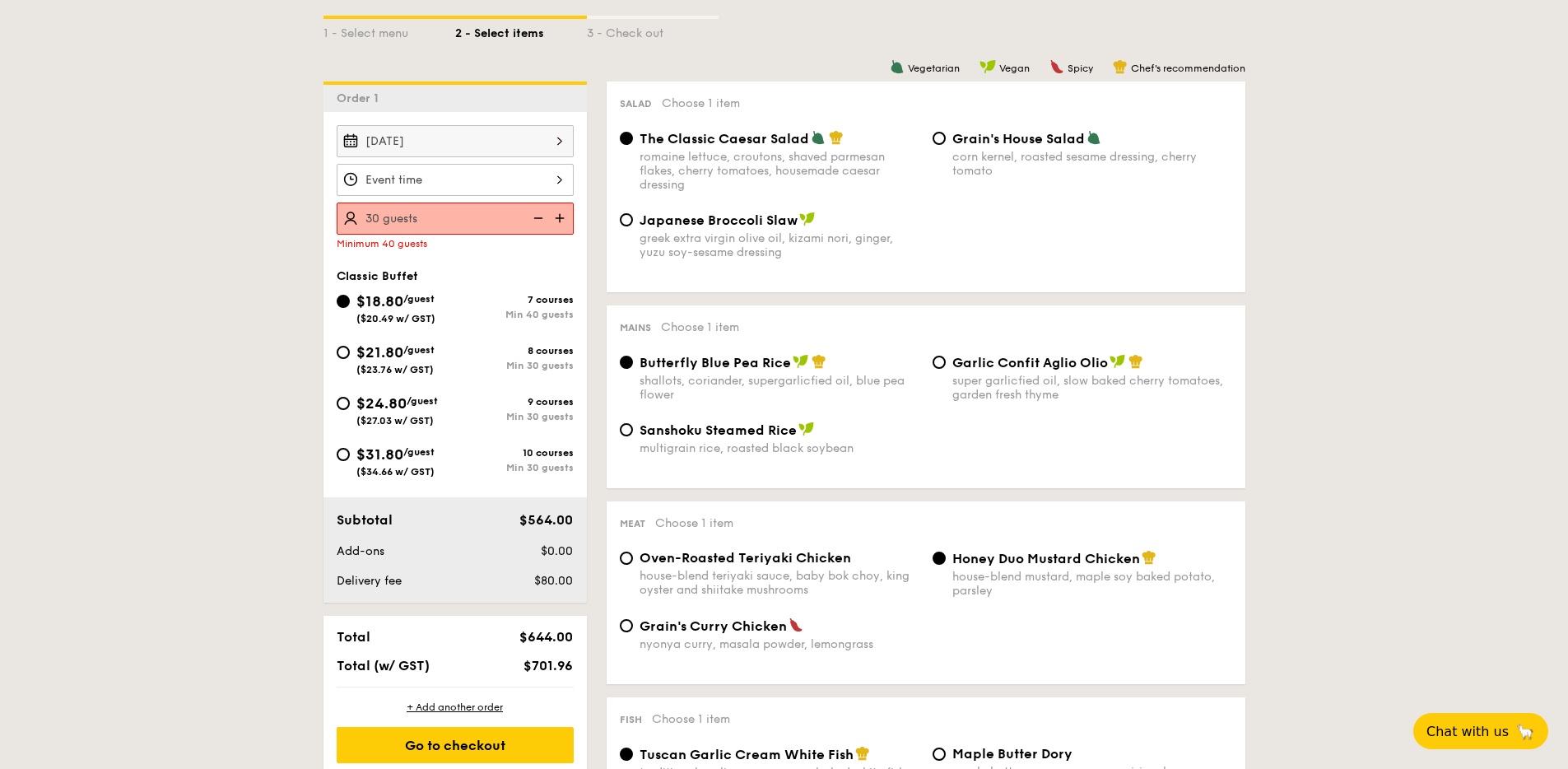
click at [560, 211] on img at bounding box center [561, 218] width 25 height 31
type input "40 guests"
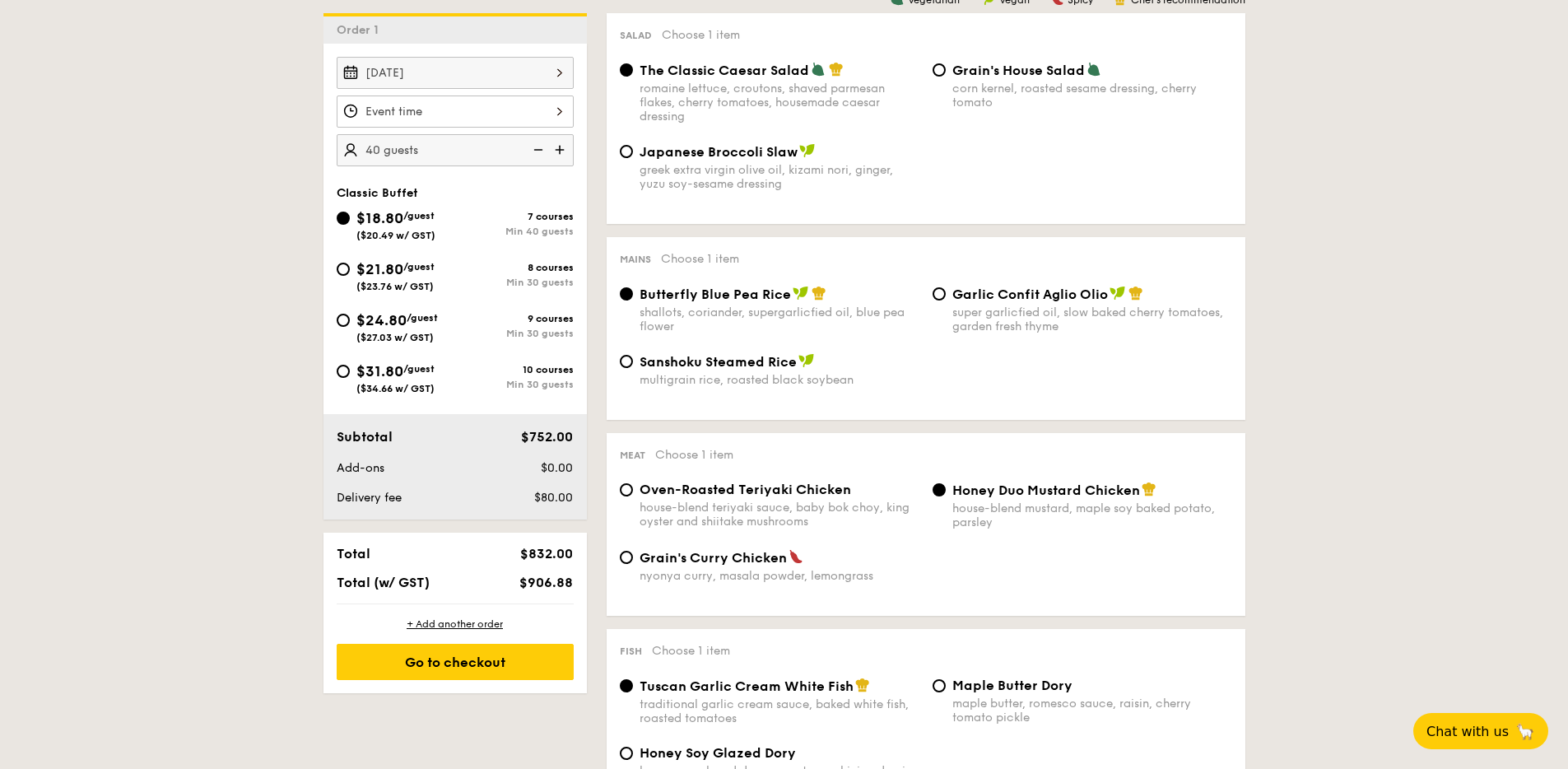
scroll to position [388, 0]
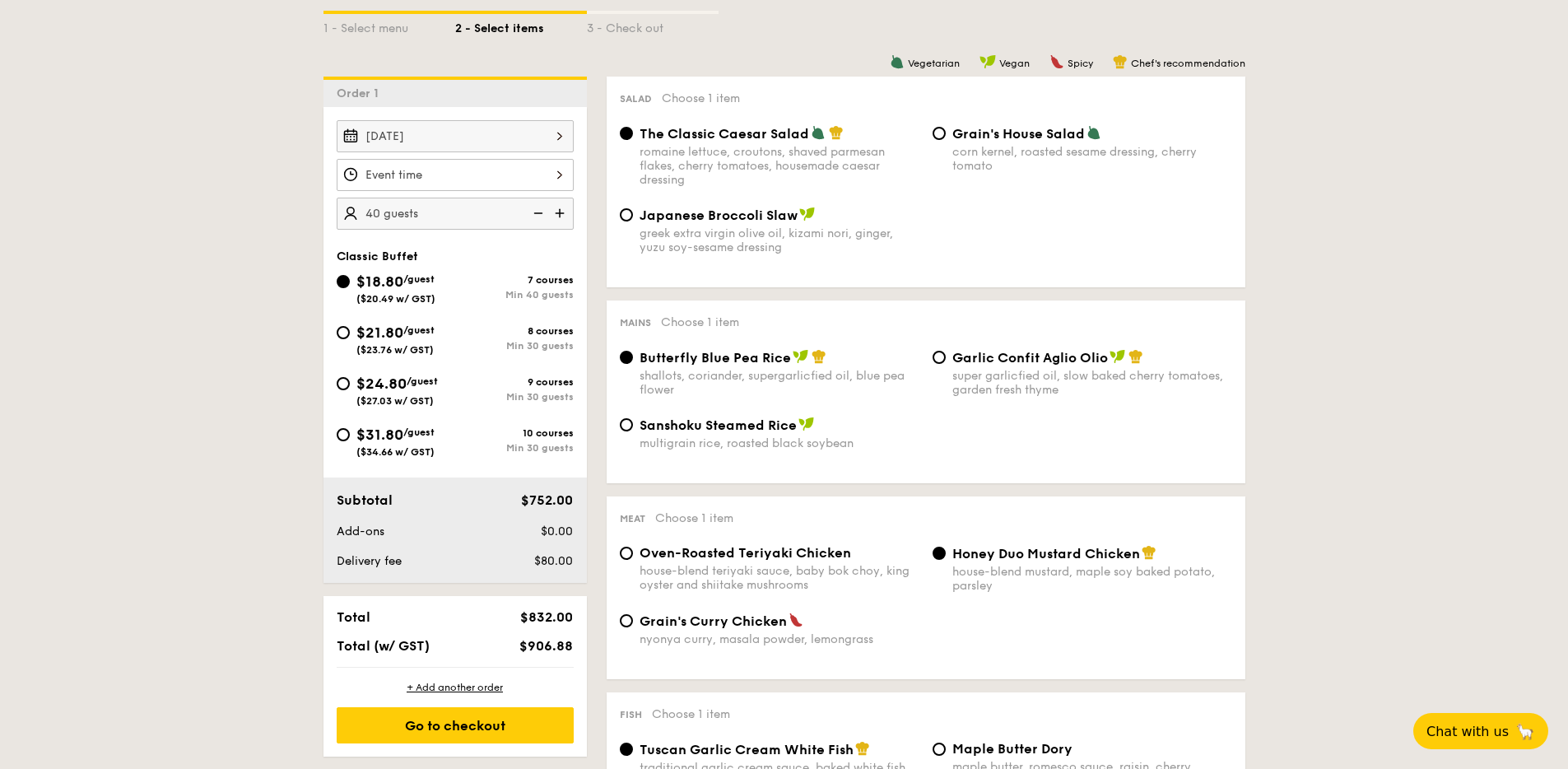
click at [518, 340] on div "Min 30 guests" at bounding box center [514, 346] width 119 height 12
click at [350, 339] on input "$21.80 /guest ($23.76 w/ GST) 8 courses Min 30 guests" at bounding box center [343, 332] width 13 height 13
radio input "true"
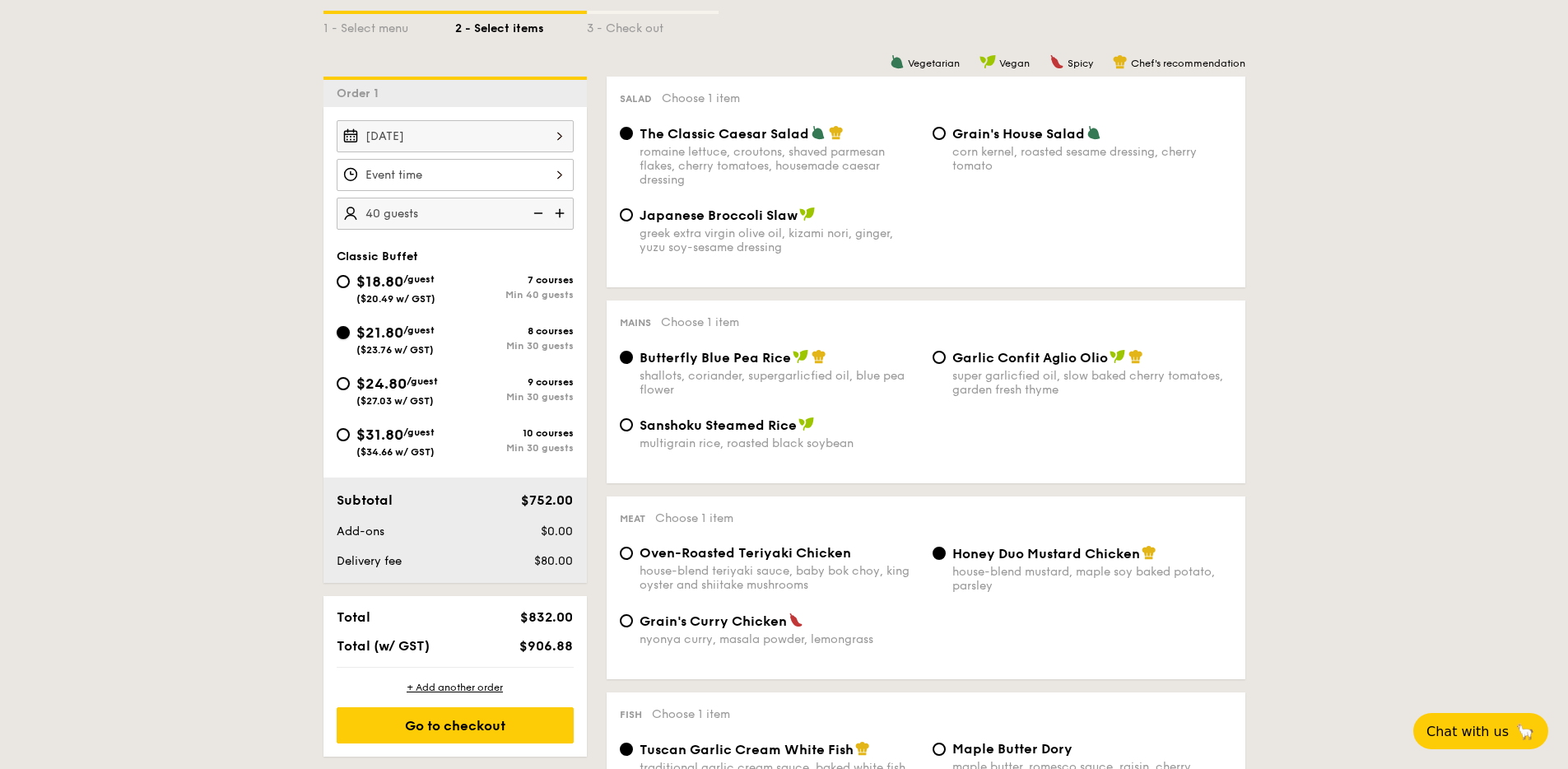
radio input "true"
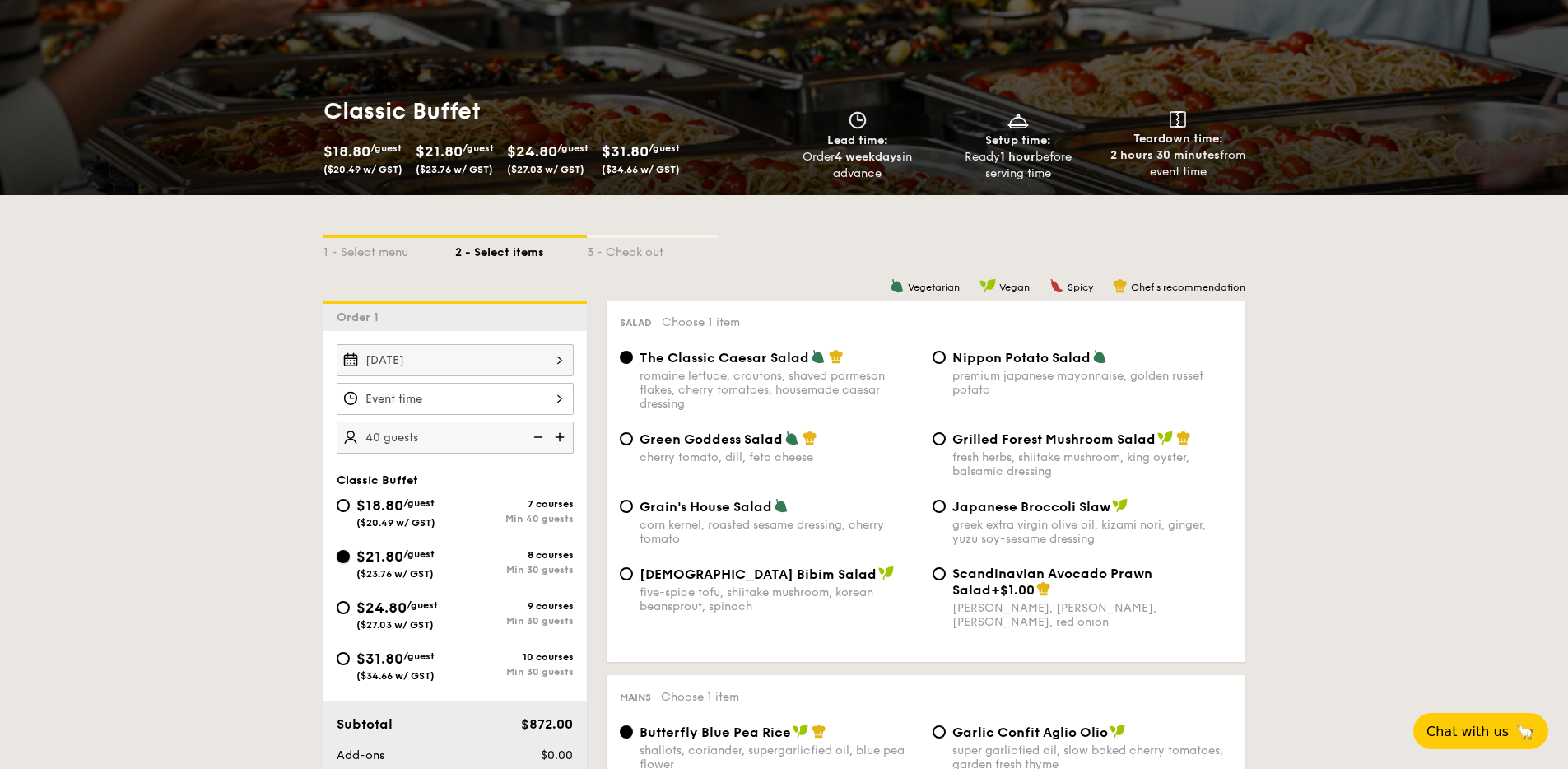
scroll to position [0, 0]
